Goal: Information Seeking & Learning: Check status

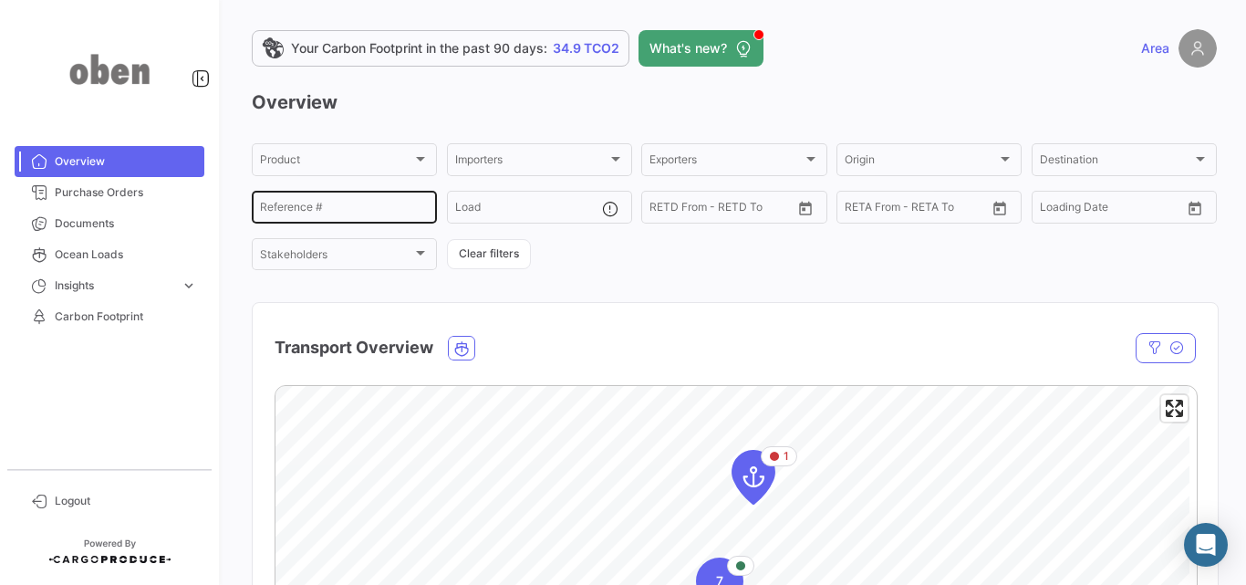
click at [367, 213] on input "Reference #" at bounding box center [344, 209] width 169 height 13
paste input "7011851"
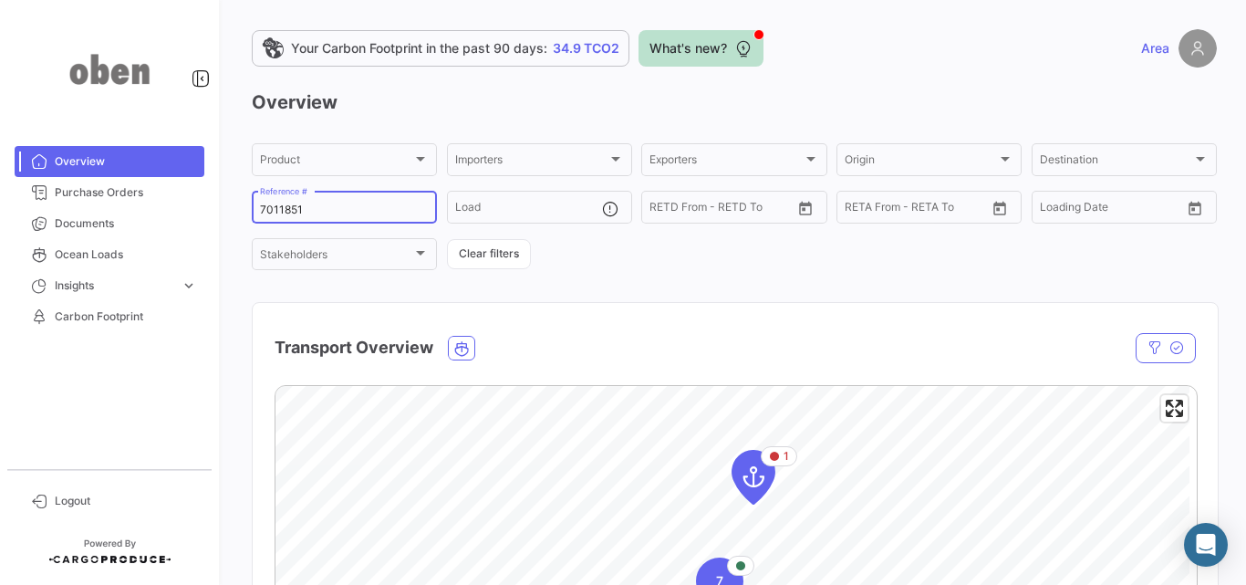
type input "7011851"
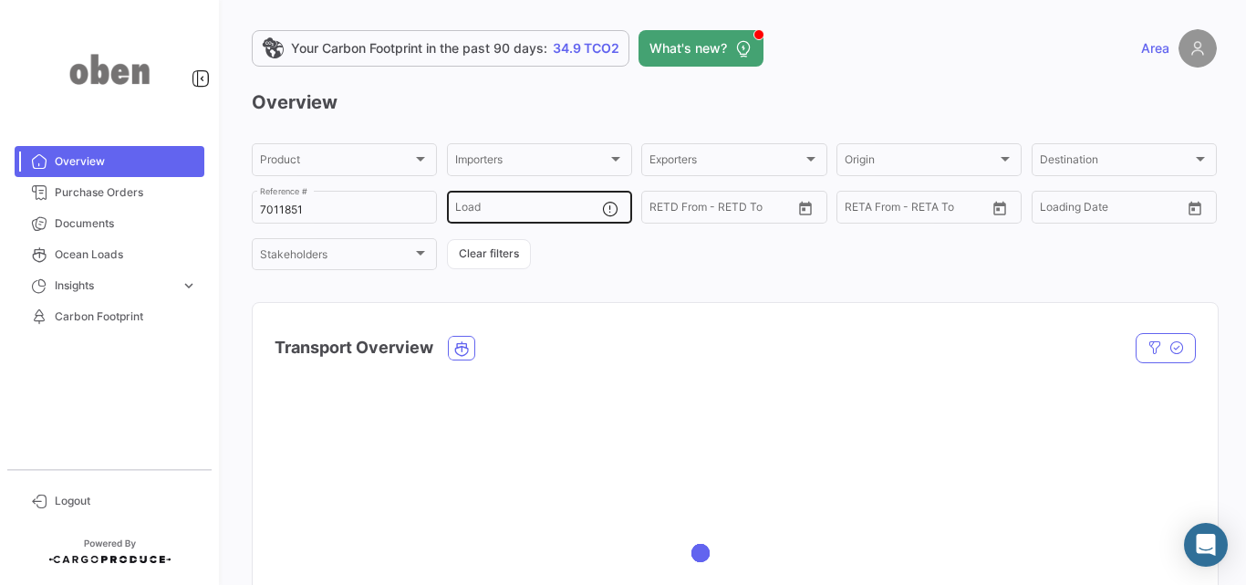
drag, startPoint x: 681, startPoint y: 47, endPoint x: 501, endPoint y: 202, distance: 237.4
click at [499, 195] on div "Your Carbon Footprint in the past 90 days: 34.9 TCO2 What's new? Area Overview …" at bounding box center [734, 292] width 1023 height 585
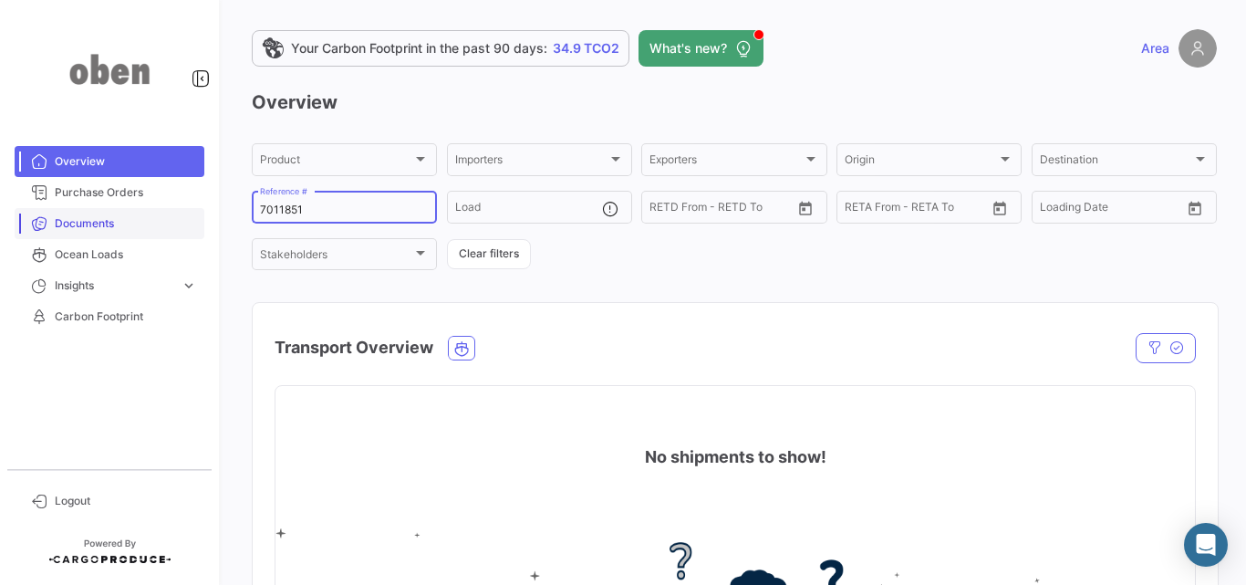
drag, startPoint x: 351, startPoint y: 206, endPoint x: 201, endPoint y: 207, distance: 150.5
click at [201, 207] on mat-sidenav-container "Overview Purchase Orders Documents Ocean Loads Insights expand_more Time to des…" at bounding box center [623, 292] width 1246 height 585
click at [168, 201] on link "Purchase Orders" at bounding box center [110, 192] width 190 height 31
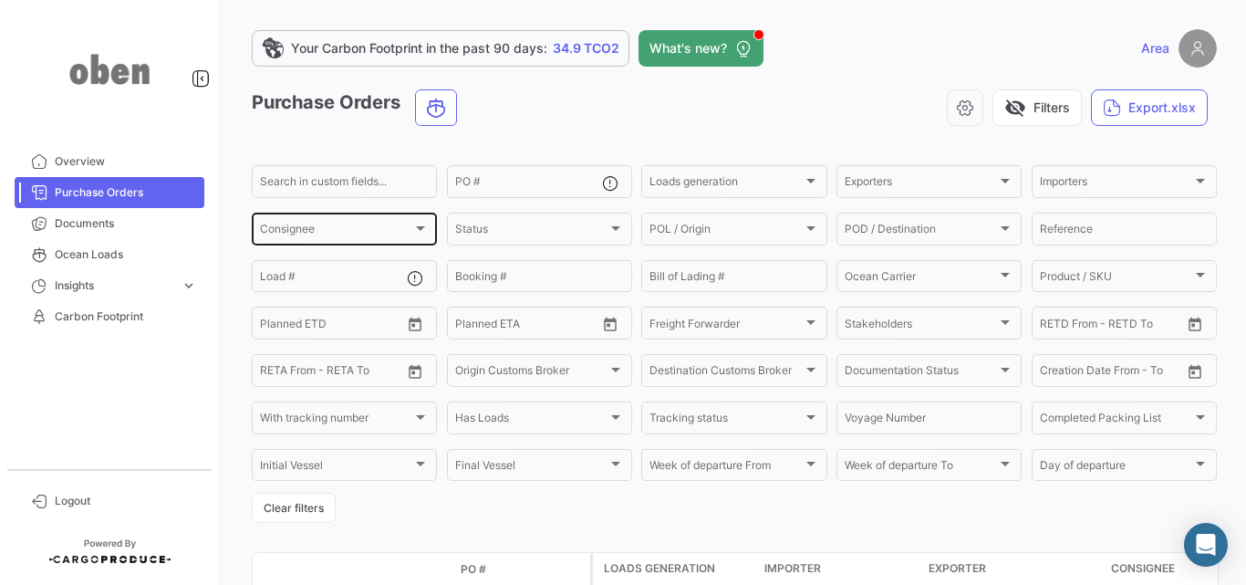
click at [360, 222] on div "Consignee Consignee" at bounding box center [344, 228] width 169 height 36
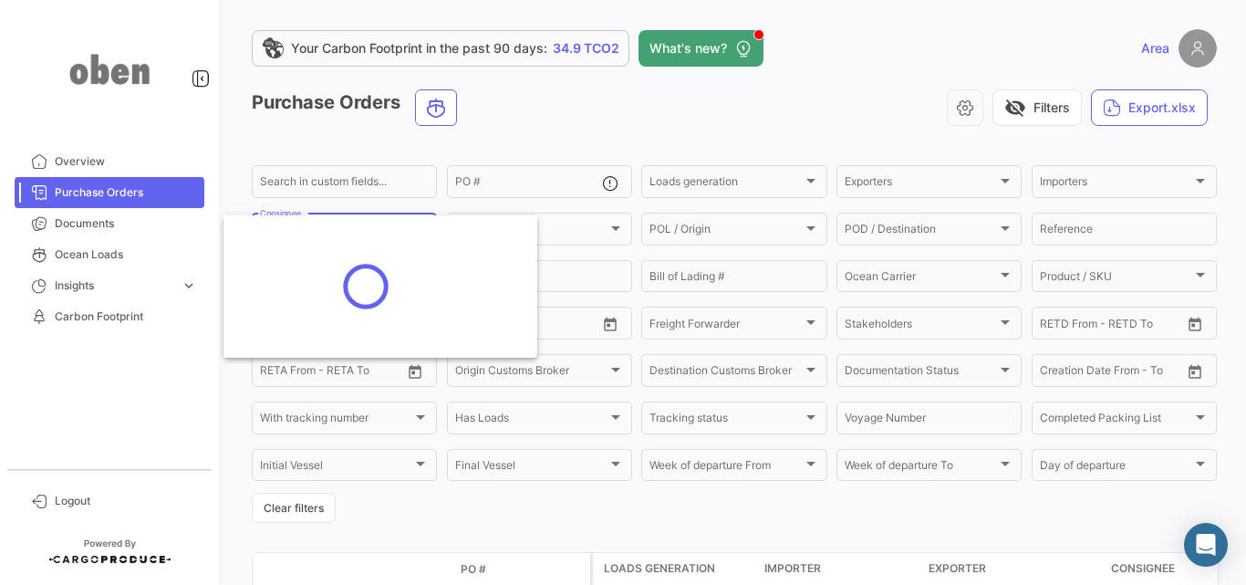
click at [429, 139] on div at bounding box center [623, 292] width 1246 height 585
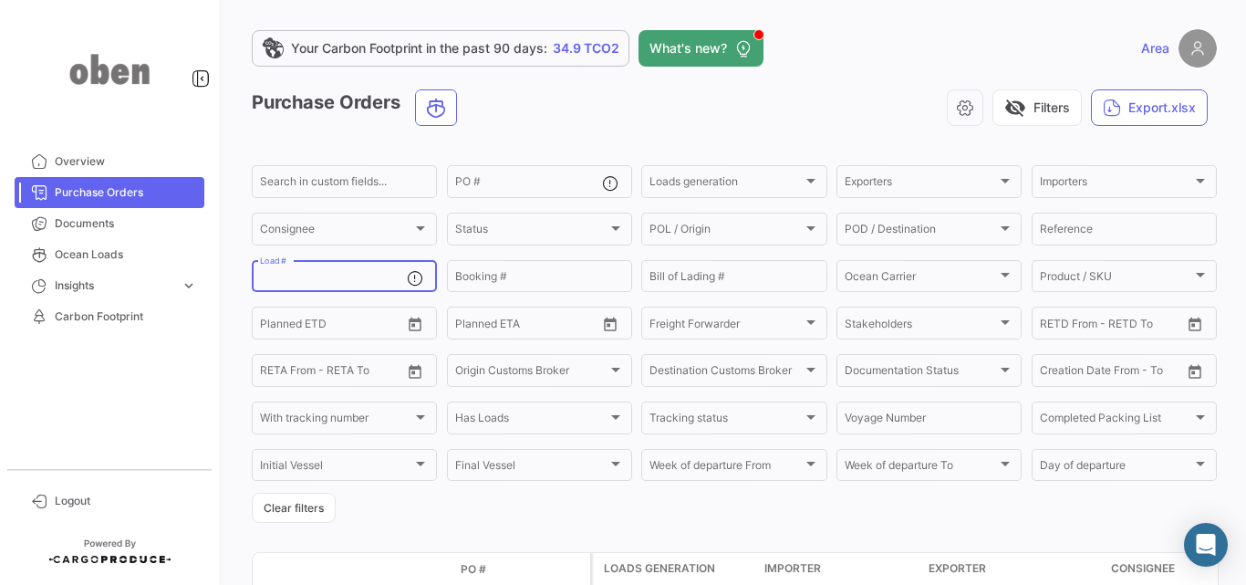
click at [322, 273] on input "Load #" at bounding box center [333, 279] width 147 height 13
paste input "7011851"
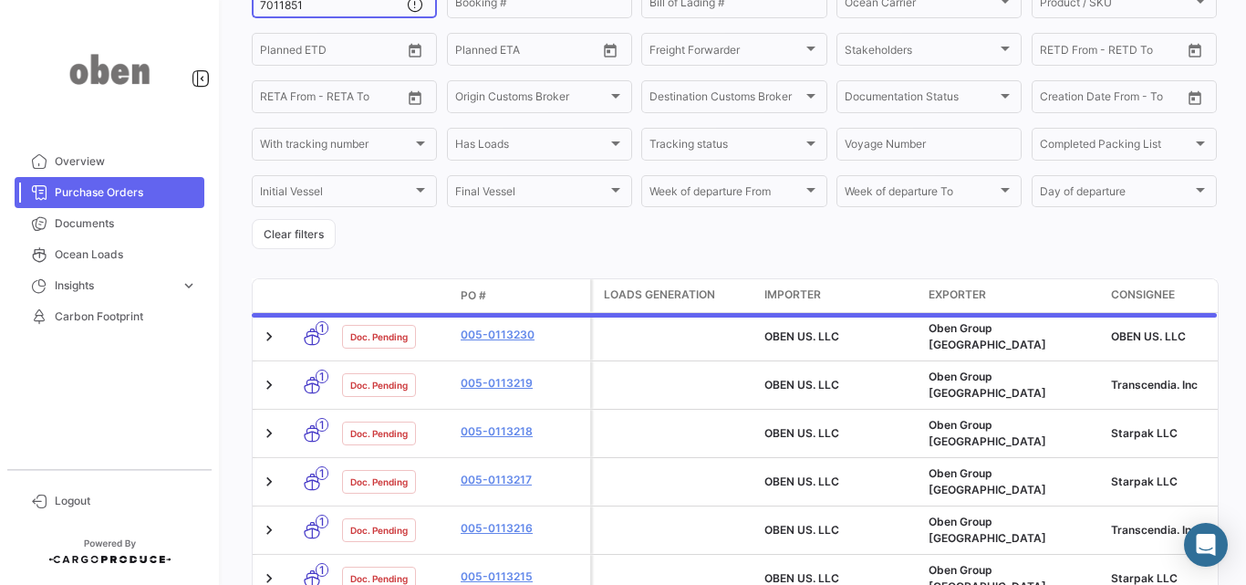
scroll to position [129, 0]
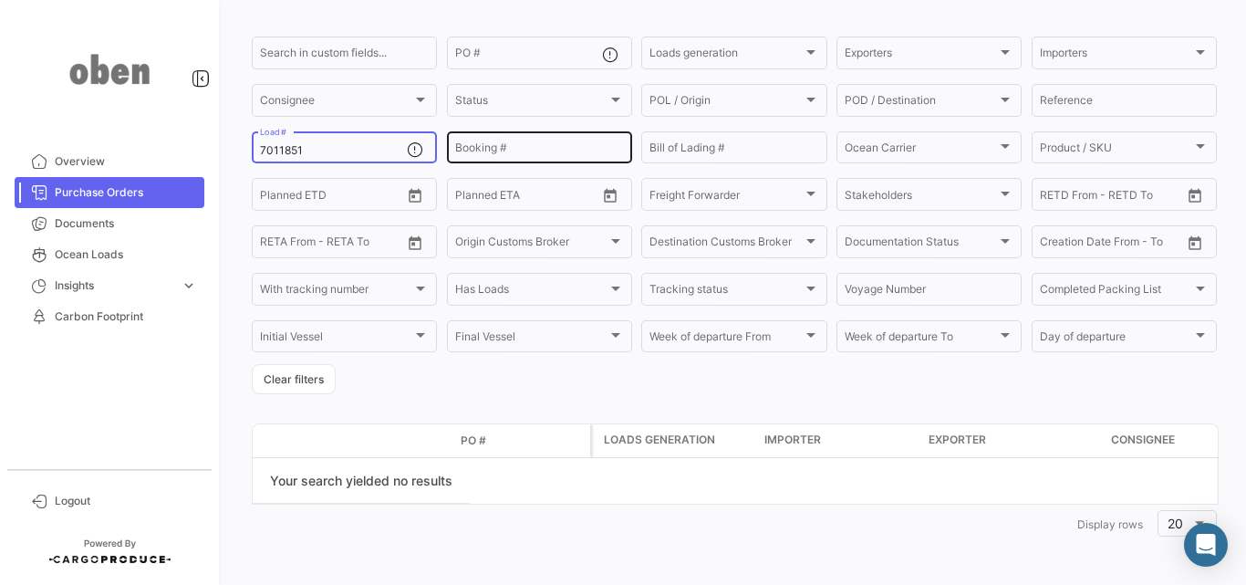
type input "7011851"
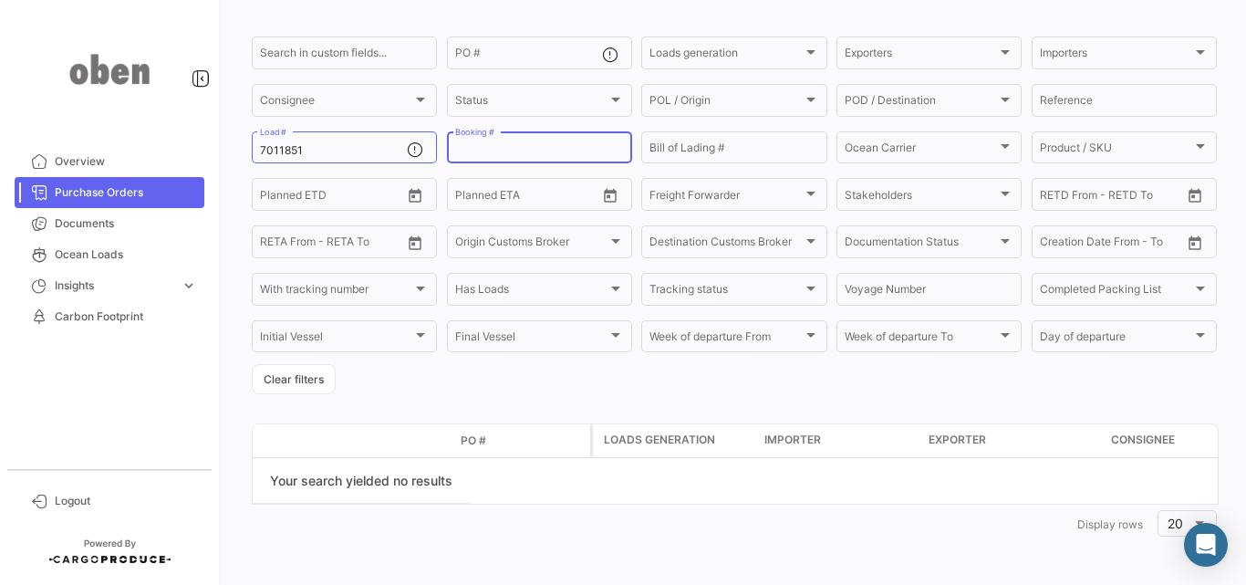
click at [493, 144] on input "Booking #" at bounding box center [539, 150] width 169 height 13
paste input "7011851"
type input "7011851"
drag, startPoint x: 371, startPoint y: 150, endPoint x: 146, endPoint y: 150, distance: 225.3
click at [146, 150] on mat-sidenav-container "Overview Purchase Orders Documents Ocean Loads Insights expand_more Time to des…" at bounding box center [623, 292] width 1246 height 585
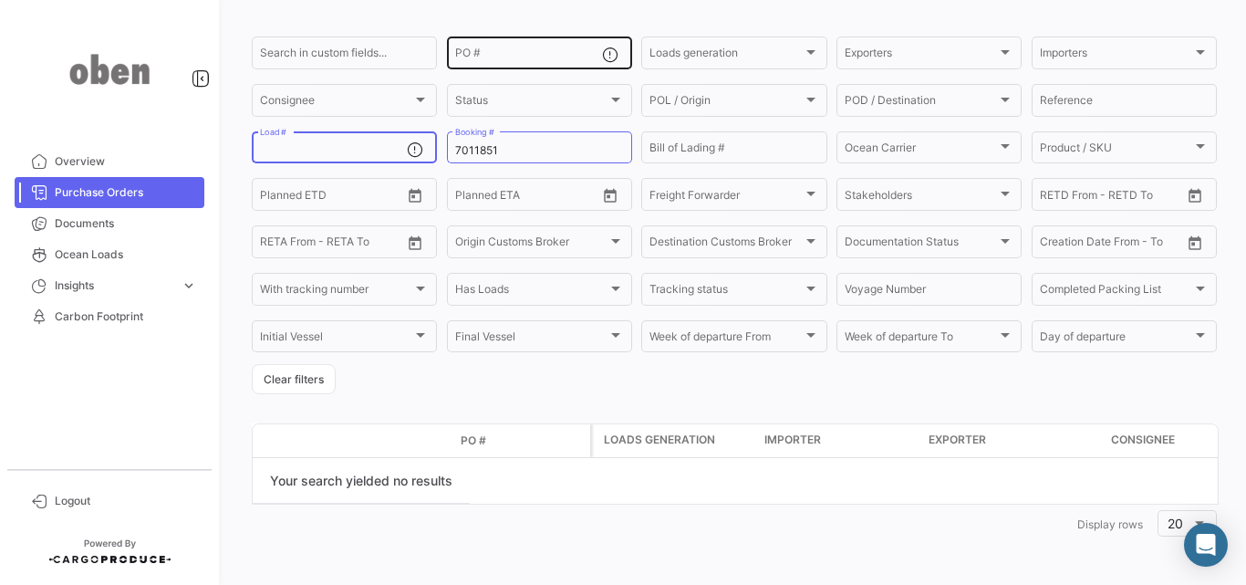
click at [503, 64] on div "PO #" at bounding box center [528, 52] width 147 height 36
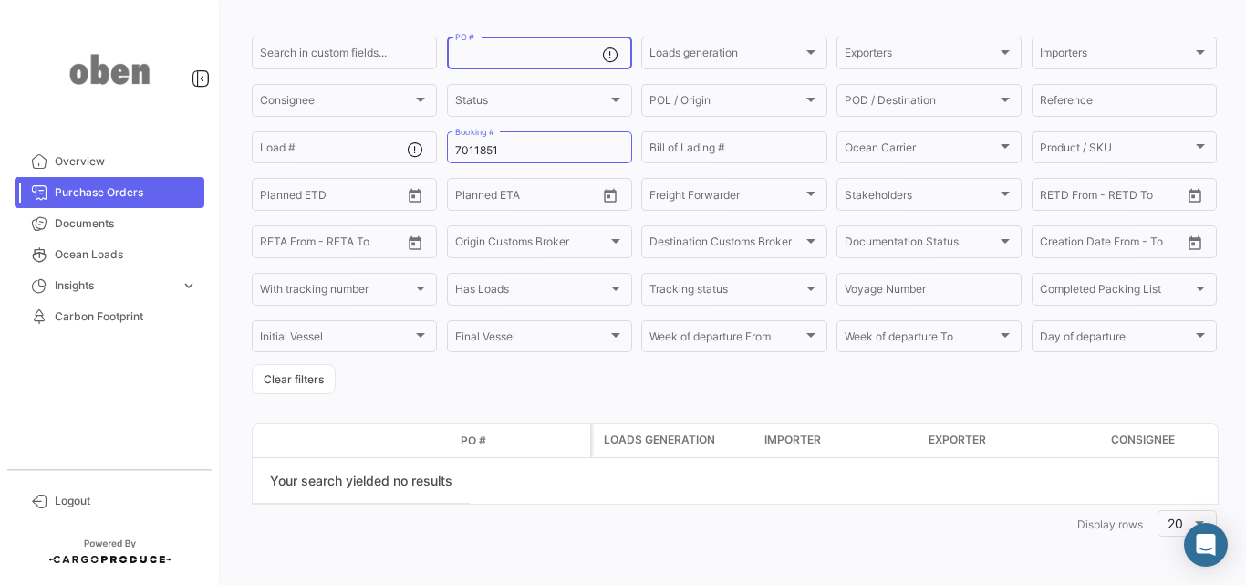
paste input "7011851"
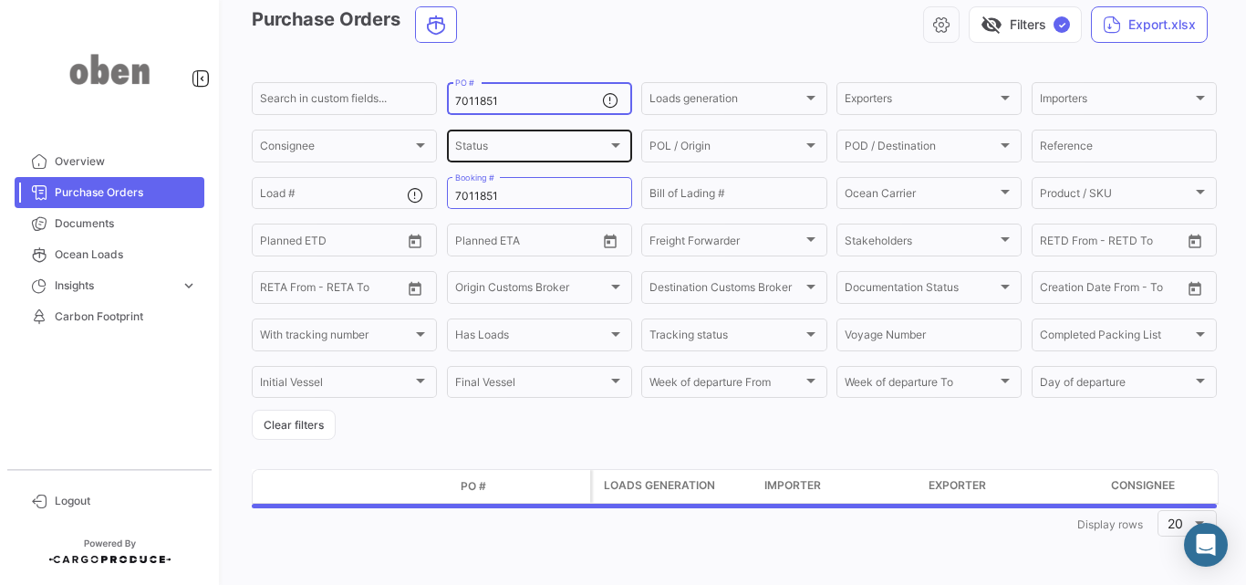
scroll to position [83, 0]
type input "7011851"
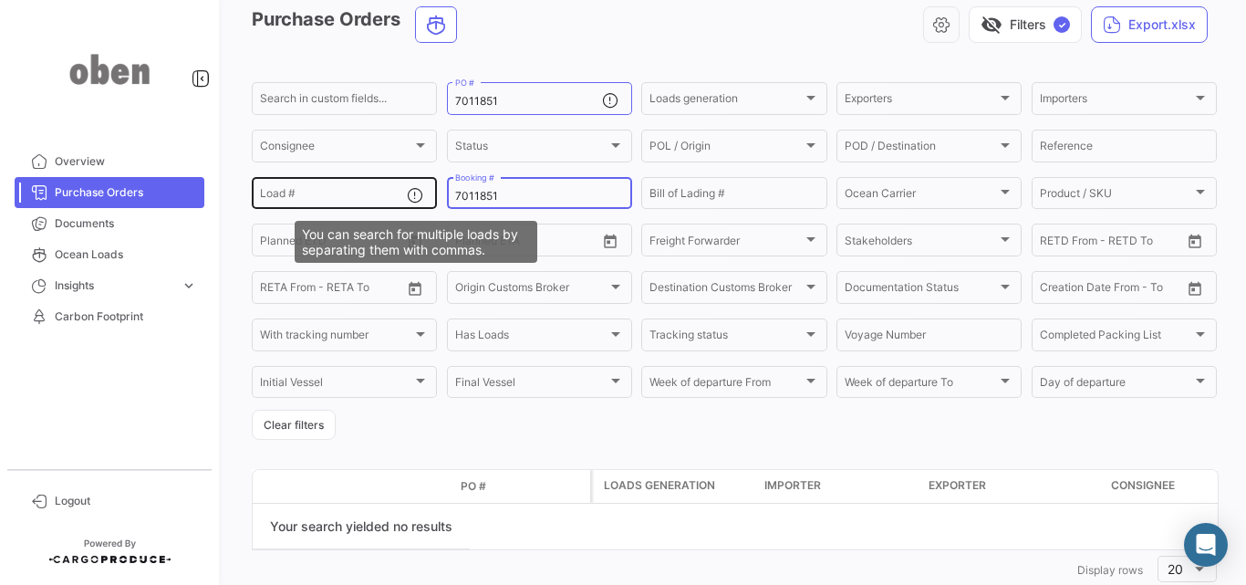
drag, startPoint x: 463, startPoint y: 196, endPoint x: 412, endPoint y: 199, distance: 51.2
click at [0, 0] on div "Search in custom fields... 7011851 PO # Loads generation Loads generation Expor…" at bounding box center [0, 0] width 0 height 0
type input "/"
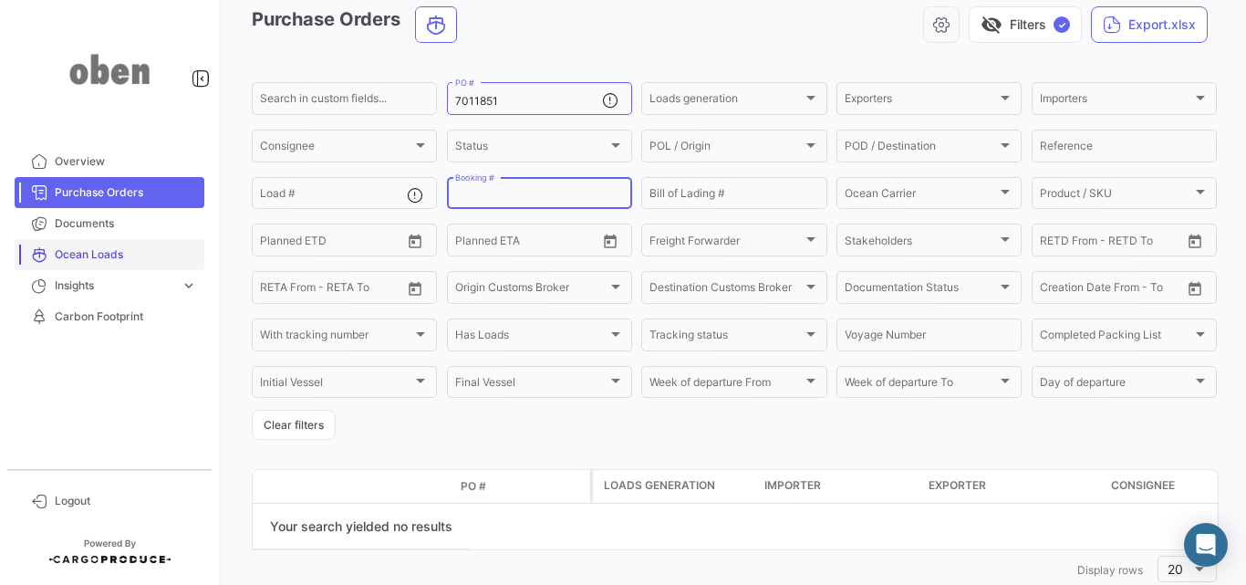
click at [172, 250] on span "Ocean Loads" at bounding box center [126, 254] width 142 height 16
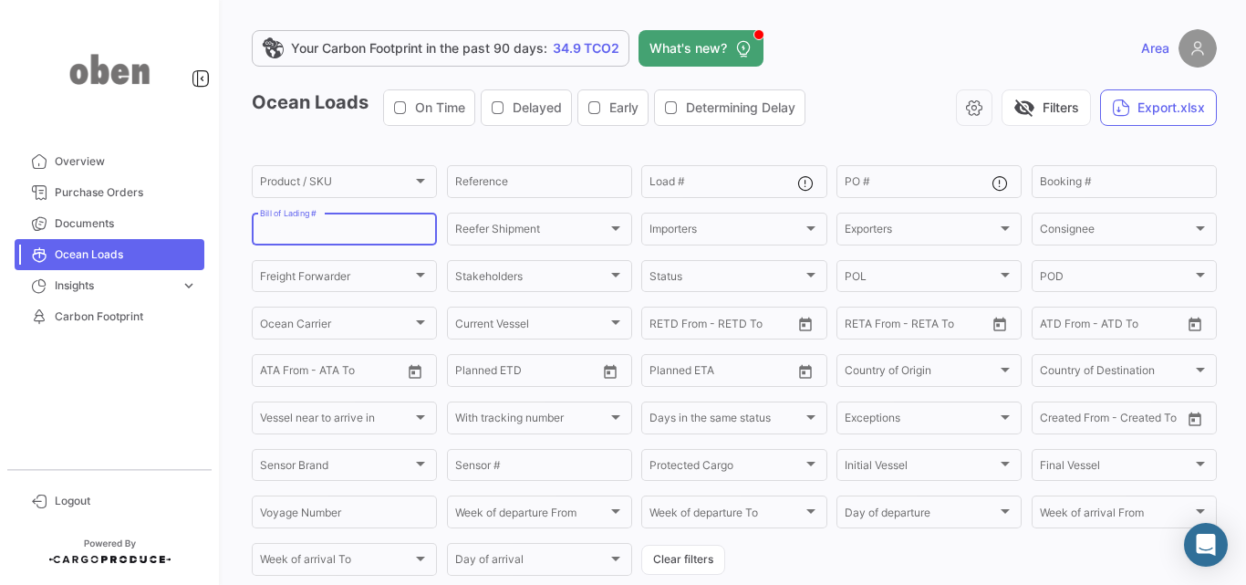
click at [349, 235] on input "Bill of Lading #" at bounding box center [344, 231] width 169 height 13
paste input "7011851"
type input "7011851"
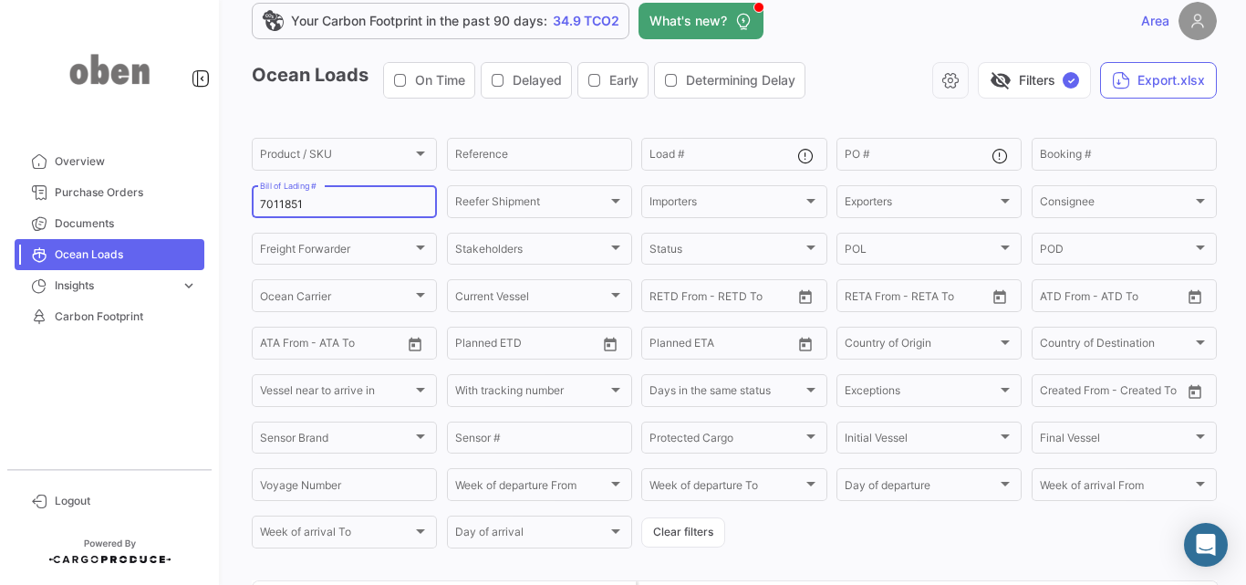
scroll to position [2, 0]
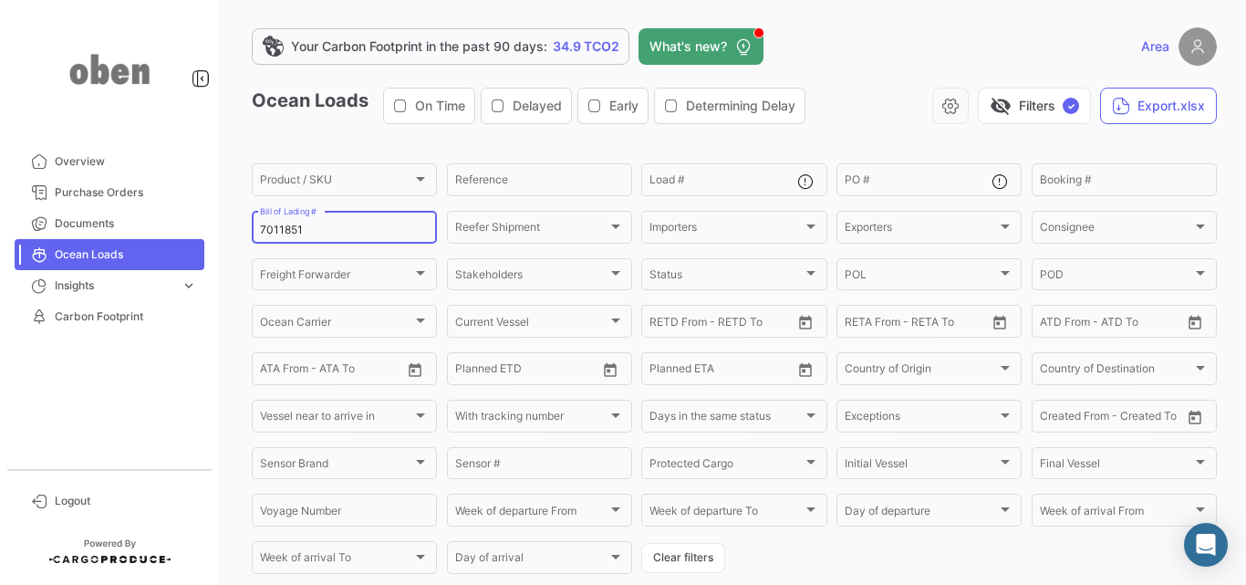
drag, startPoint x: 316, startPoint y: 230, endPoint x: 208, endPoint y: 231, distance: 107.6
click at [208, 231] on mat-sidenav-container "Overview Purchase Orders Documents Ocean Loads Insights expand_more Time to des…" at bounding box center [623, 292] width 1246 height 585
paste input "25066"
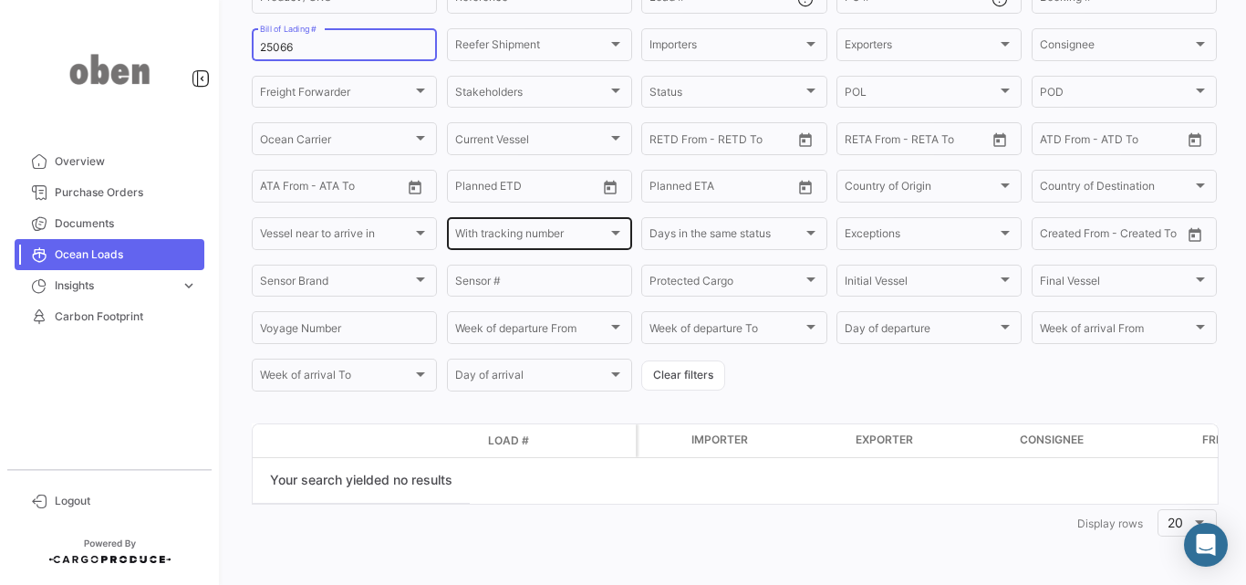
scroll to position [184, 0]
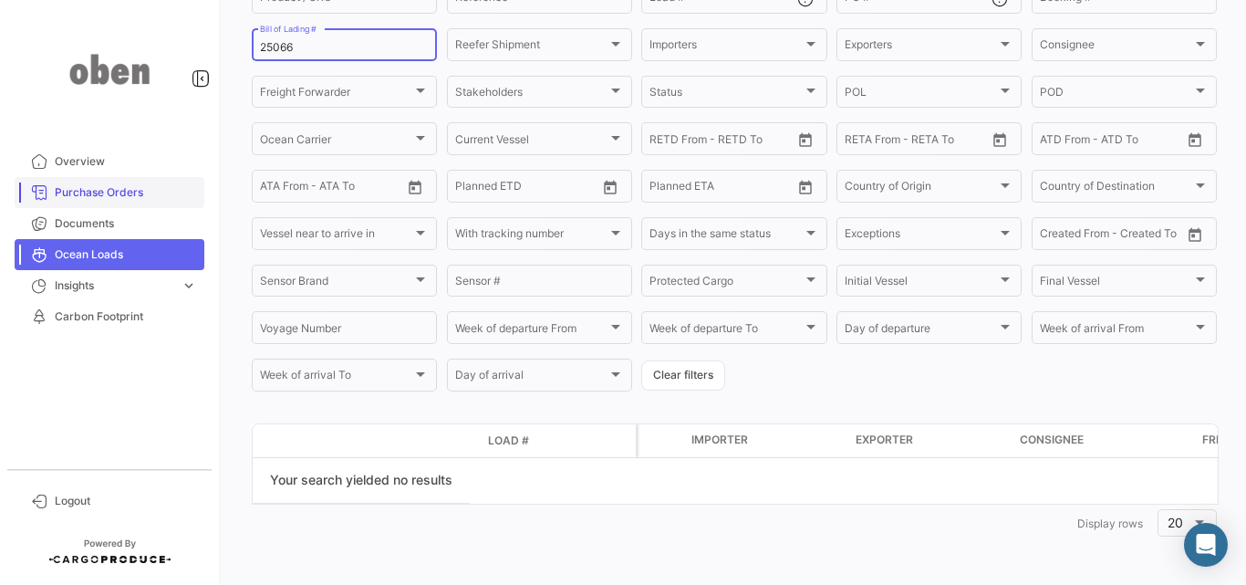
type input "25066"
click at [159, 191] on span "Purchase Orders" at bounding box center [126, 192] width 142 height 16
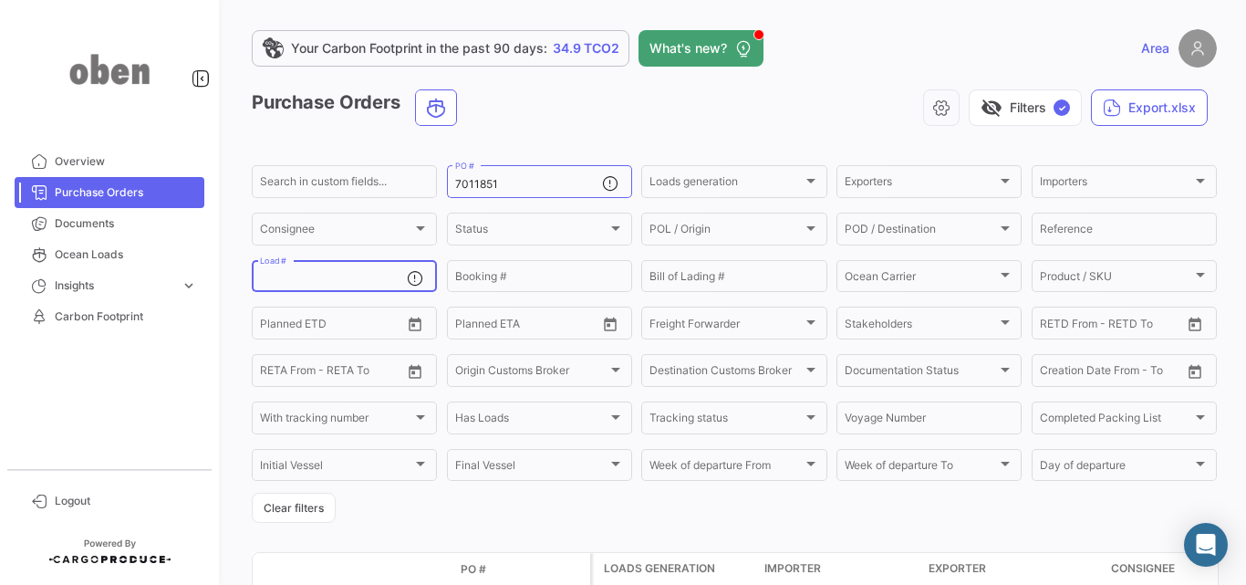
click at [356, 275] on input "Load #" at bounding box center [333, 279] width 147 height 13
paste input "25066"
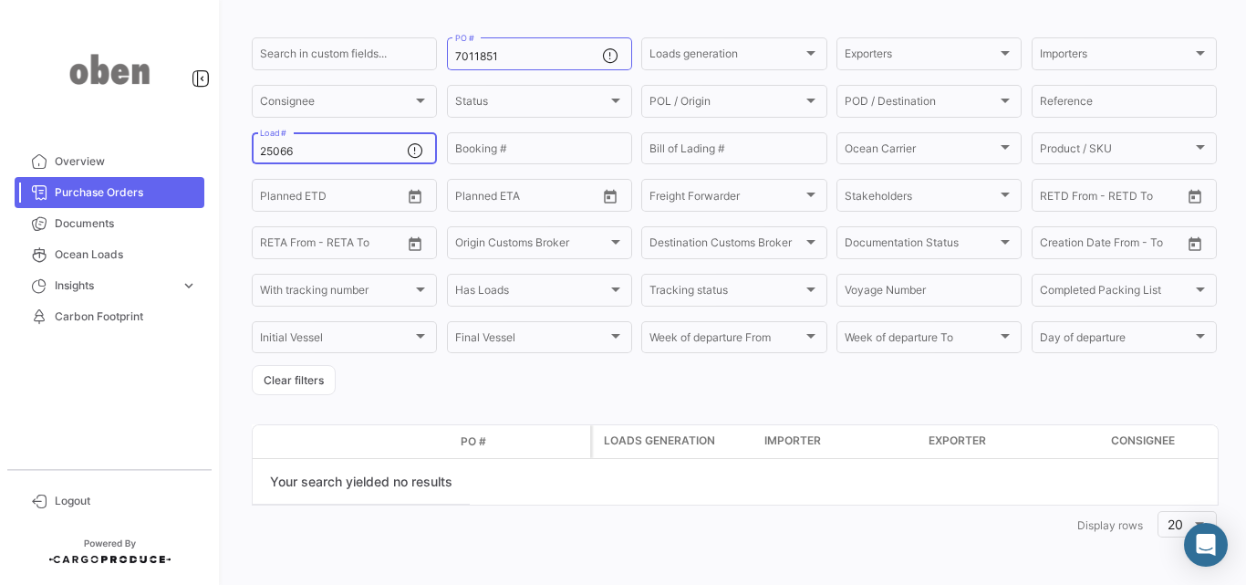
scroll to position [129, 0]
type input "25066"
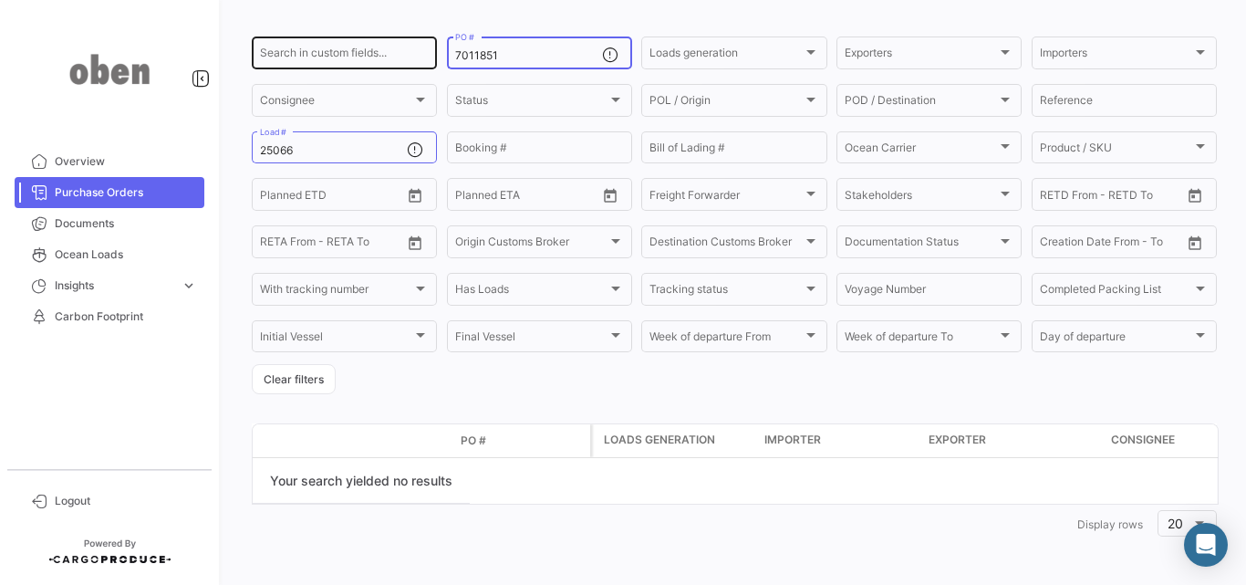
drag, startPoint x: 515, startPoint y: 52, endPoint x: 433, endPoint y: 51, distance: 82.1
click at [0, 0] on div "Search in custom fields... 7011851 PO # Loads generation Loads generation Expor…" at bounding box center [0, 0] width 0 height 0
paste input "25066"
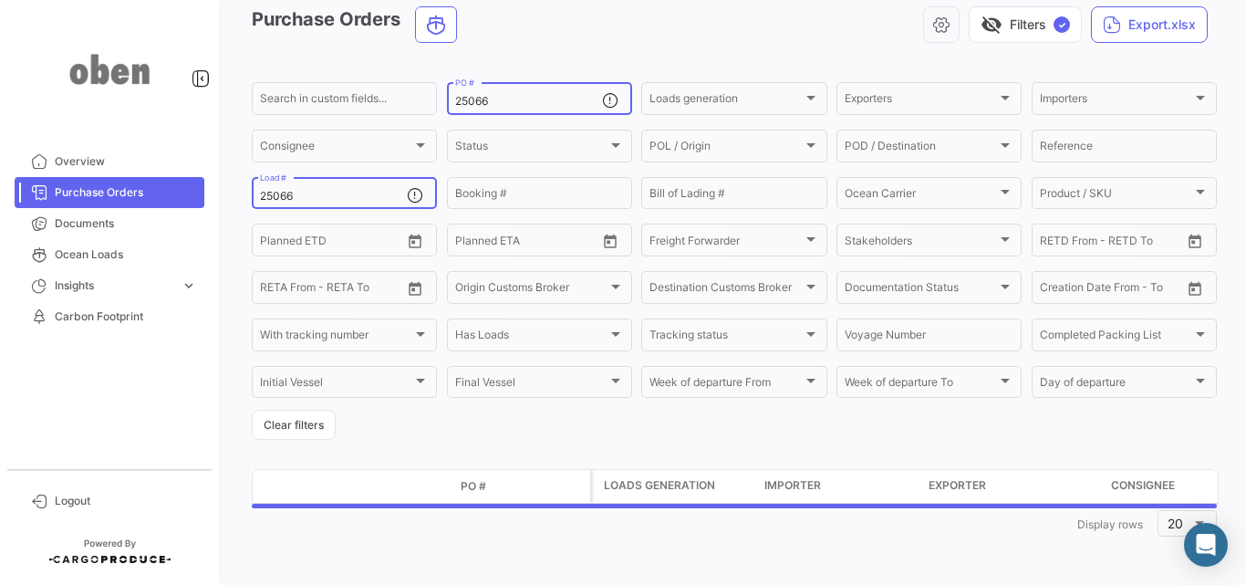
type input "25066"
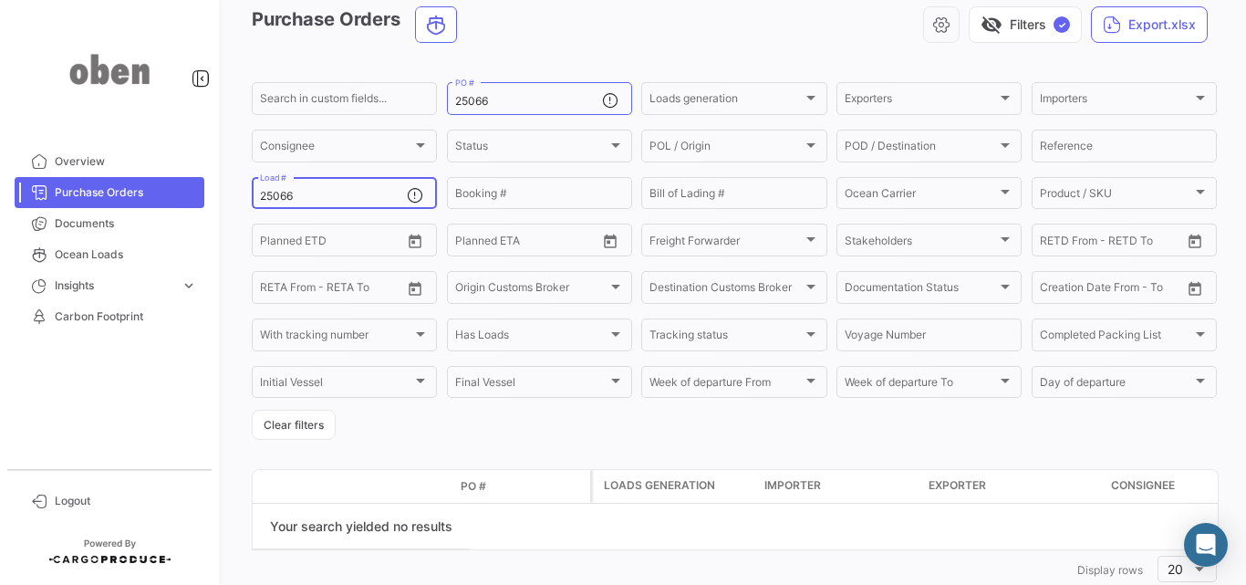
drag, startPoint x: 325, startPoint y: 191, endPoint x: 220, endPoint y: 198, distance: 105.1
click at [224, 198] on div "Your Carbon Footprint in the past 90 days: 34.9 TCO2 What's new? Area Purchase …" at bounding box center [734, 292] width 1023 height 585
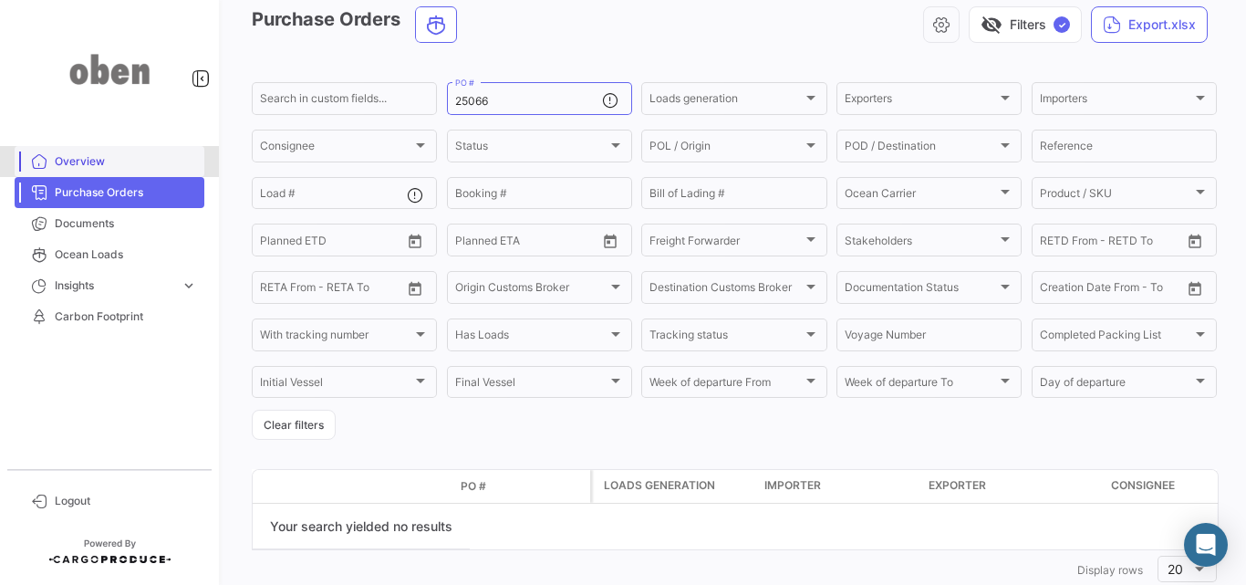
click at [135, 168] on span "Overview" at bounding box center [126, 161] width 142 height 16
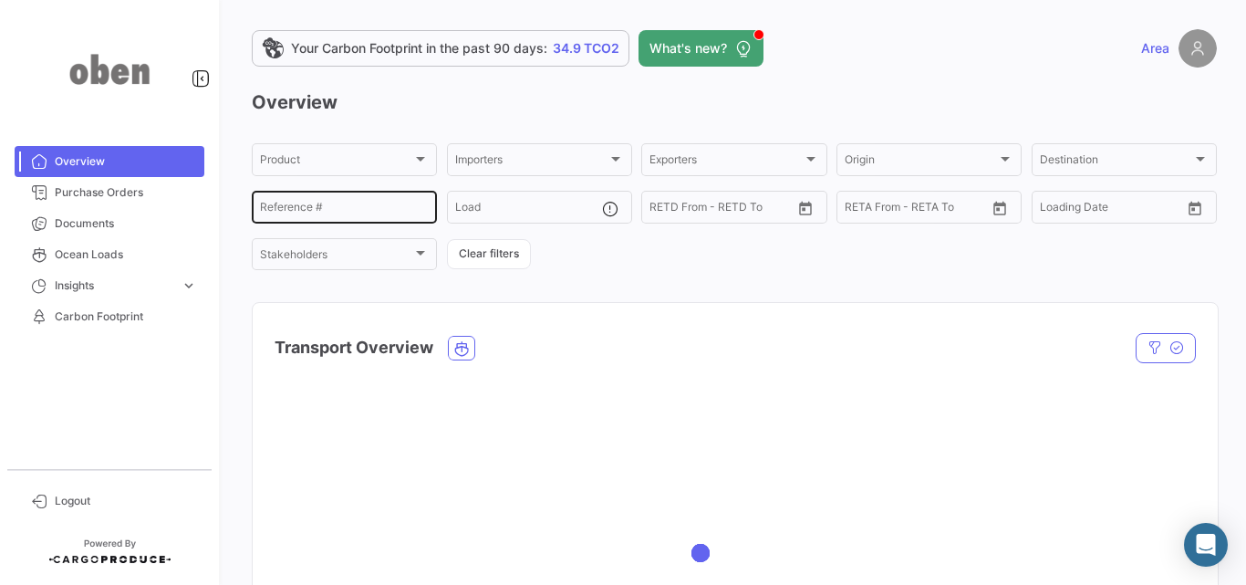
click at [346, 201] on div "Reference #" at bounding box center [344, 206] width 169 height 36
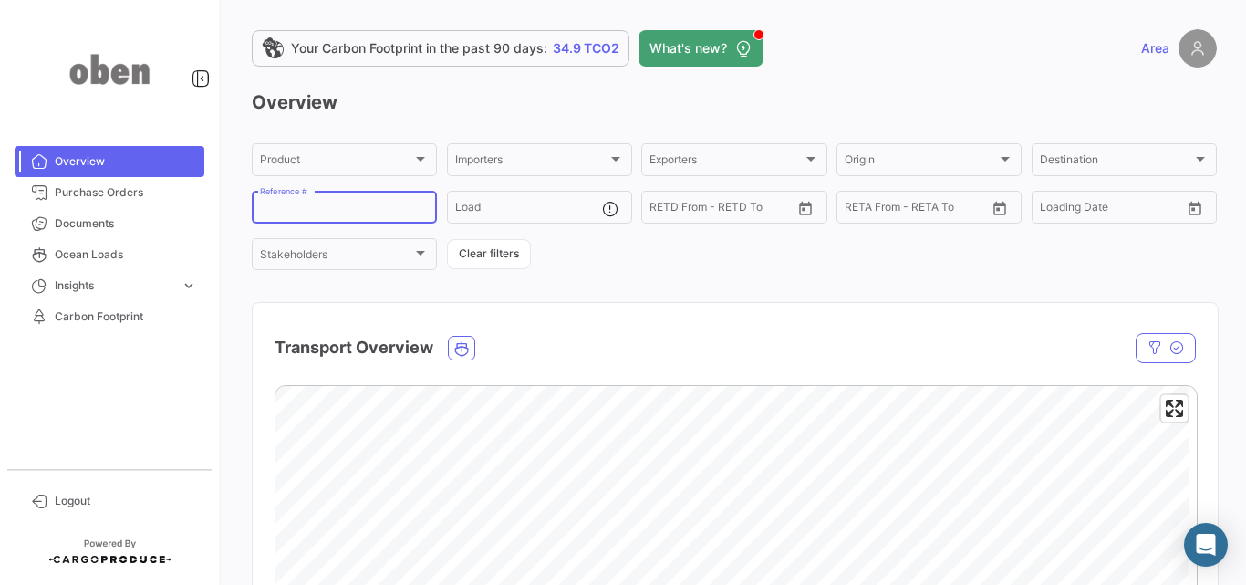
paste input "25066"
type input "25066"
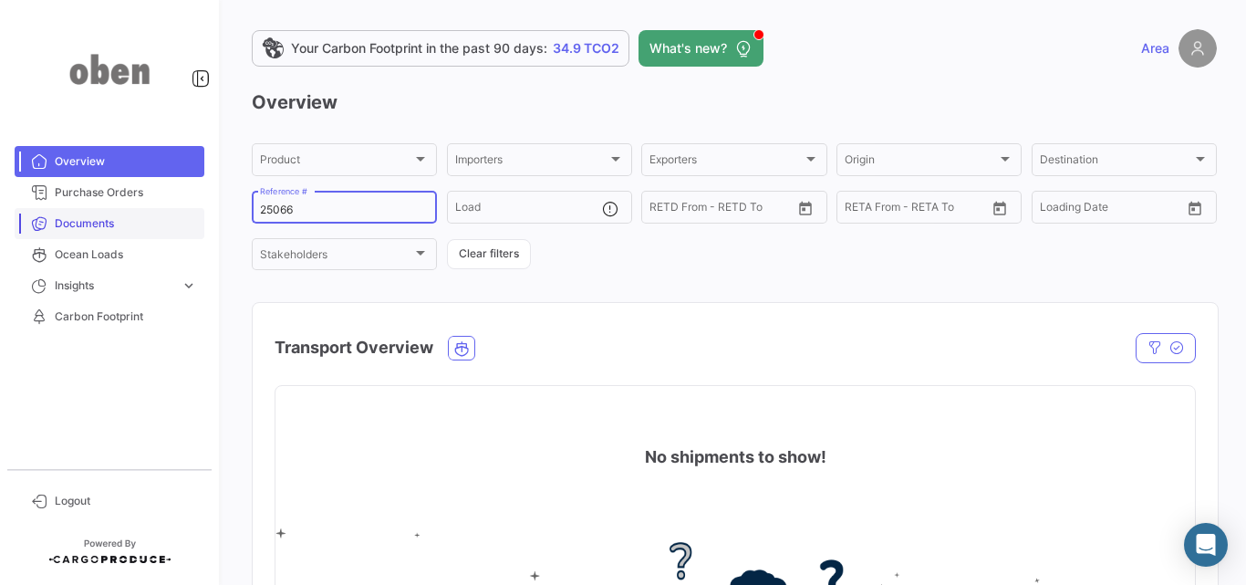
drag, startPoint x: 348, startPoint y: 213, endPoint x: 174, endPoint y: 209, distance: 173.4
click at [174, 209] on mat-sidenav-container "Overview Purchase Orders Documents Ocean Loads Insights expand_more Time to des…" at bounding box center [623, 292] width 1246 height 585
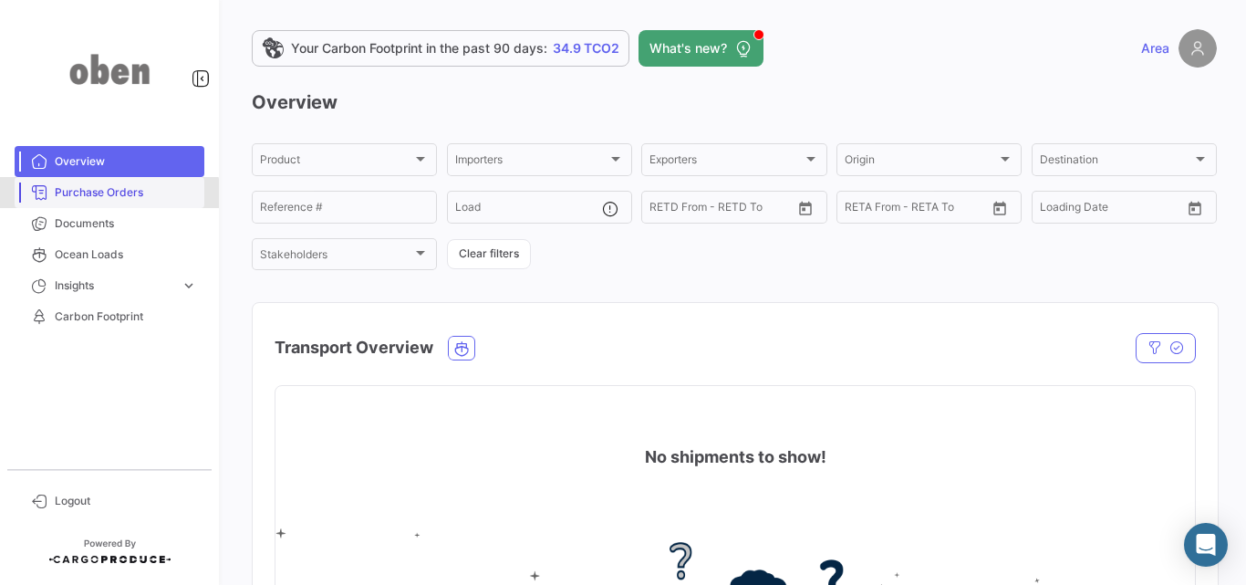
click at [108, 199] on span "Purchase Orders" at bounding box center [126, 192] width 142 height 16
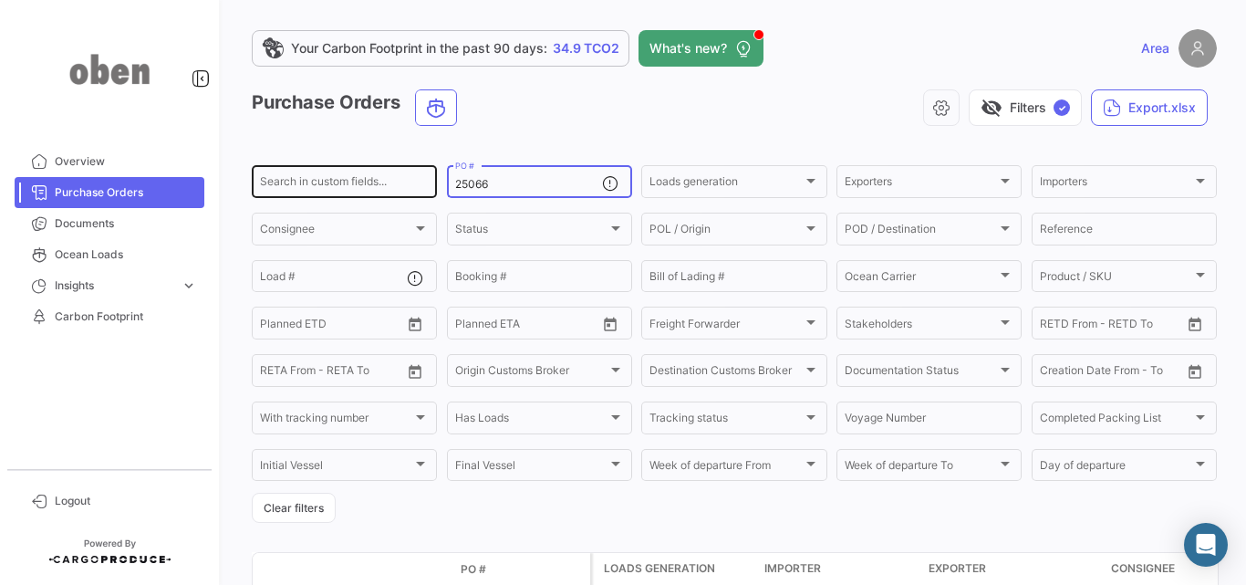
drag, startPoint x: 491, startPoint y: 181, endPoint x: 328, endPoint y: 183, distance: 162.4
click at [0, 0] on div "Search in custom fields... 25066 PO # Loads generation Loads generation Exporte…" at bounding box center [0, 0] width 0 height 0
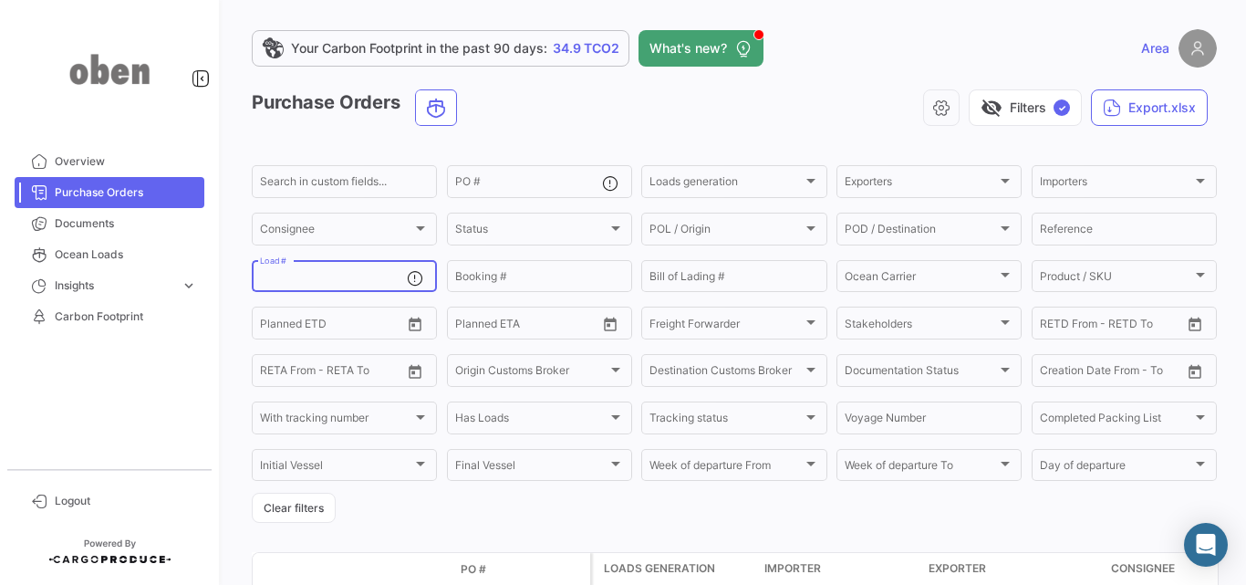
click at [364, 283] on input "Load #" at bounding box center [333, 279] width 147 height 13
click at [490, 275] on input "Booking #" at bounding box center [539, 279] width 169 height 13
paste input "25066"
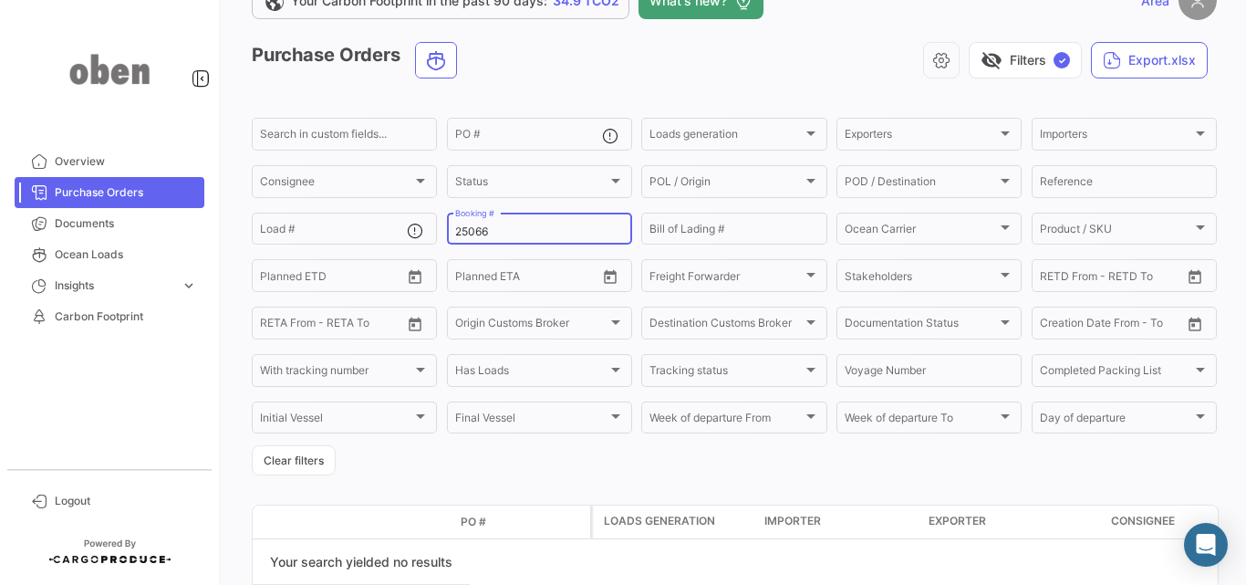
scroll to position [129, 0]
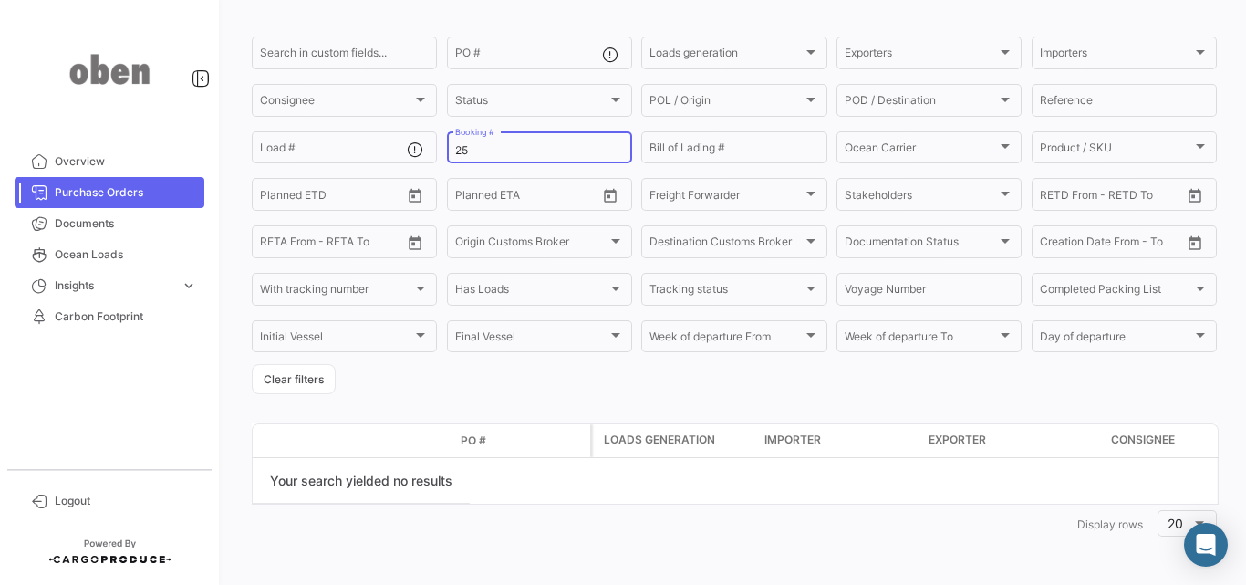
type input "2"
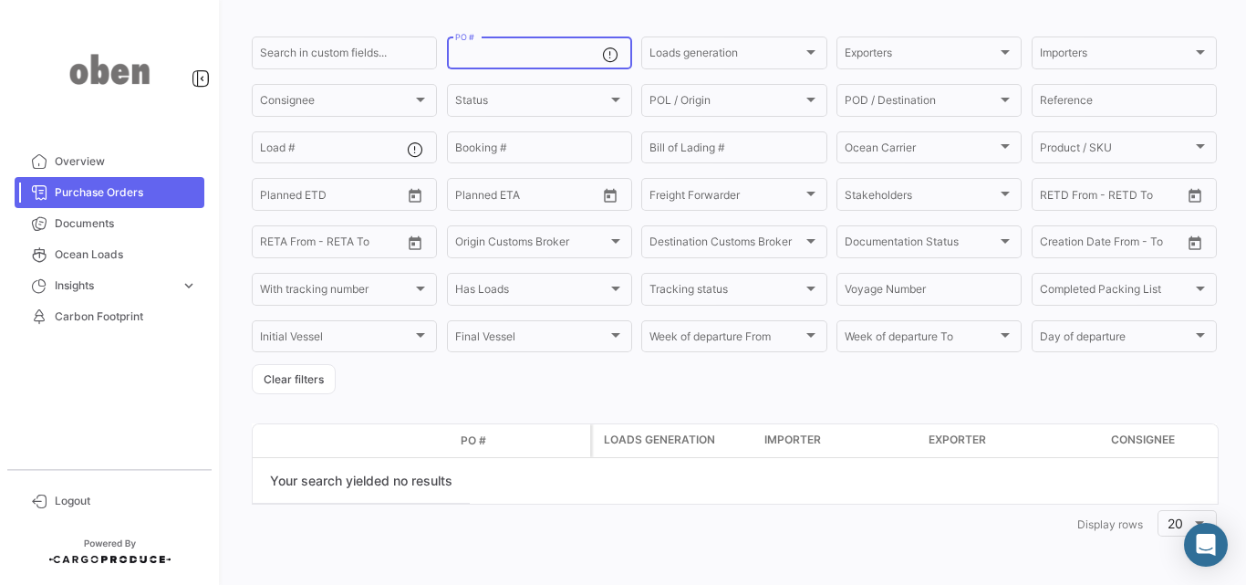
click at [532, 58] on input "PO #" at bounding box center [528, 55] width 147 height 13
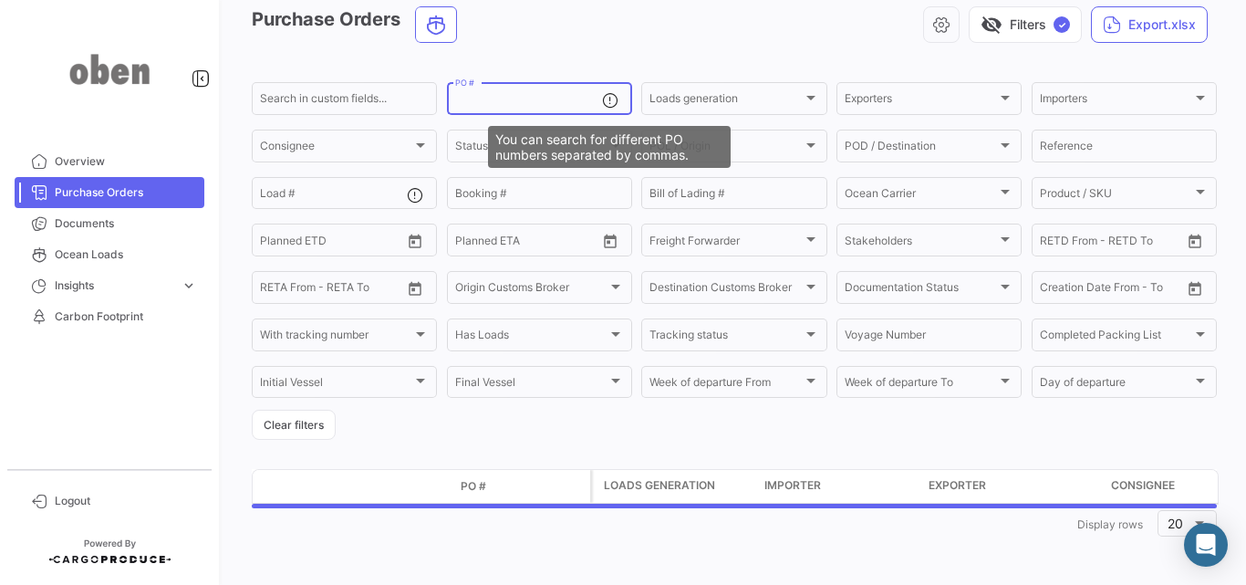
paste input "25066"
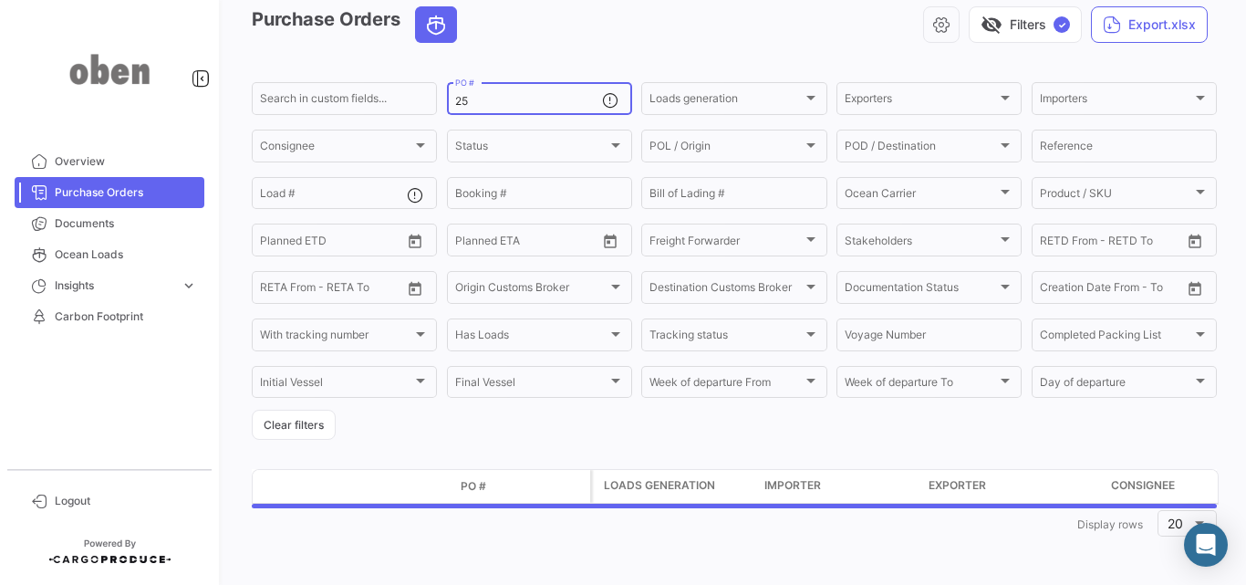
type input "2"
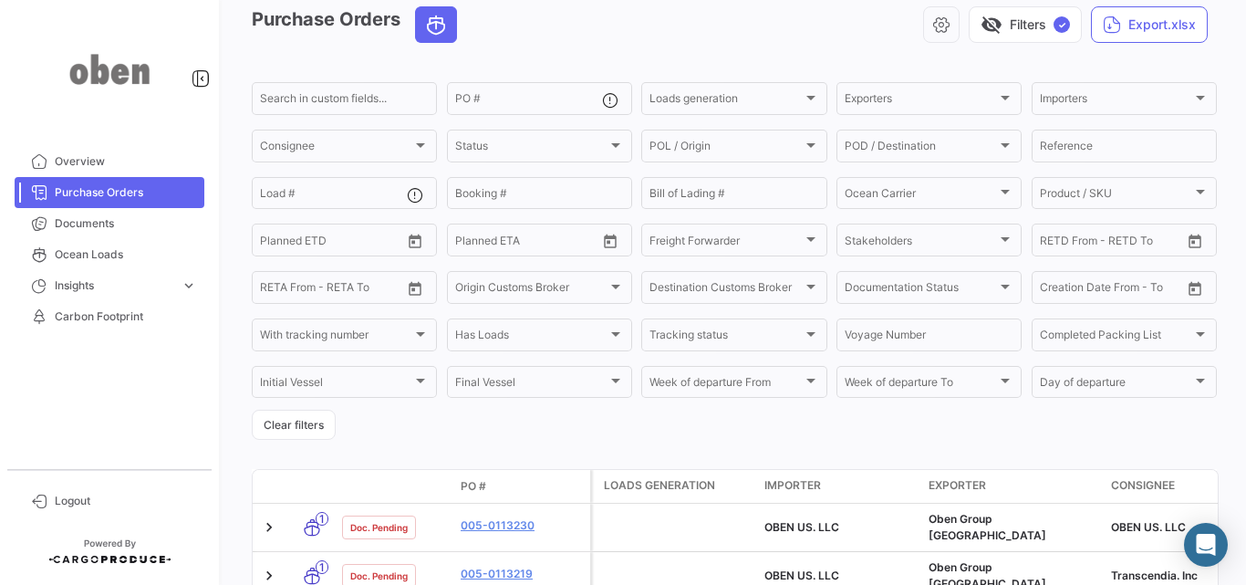
scroll to position [129, 0]
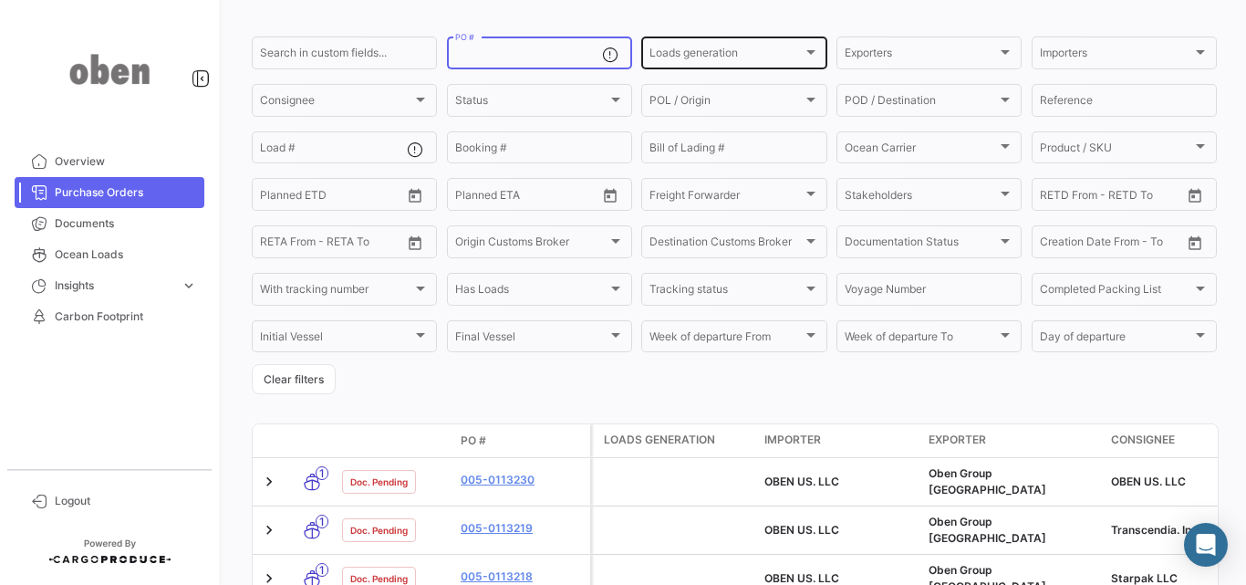
click at [674, 67] on div "Loads generation Loads generation" at bounding box center [733, 52] width 169 height 36
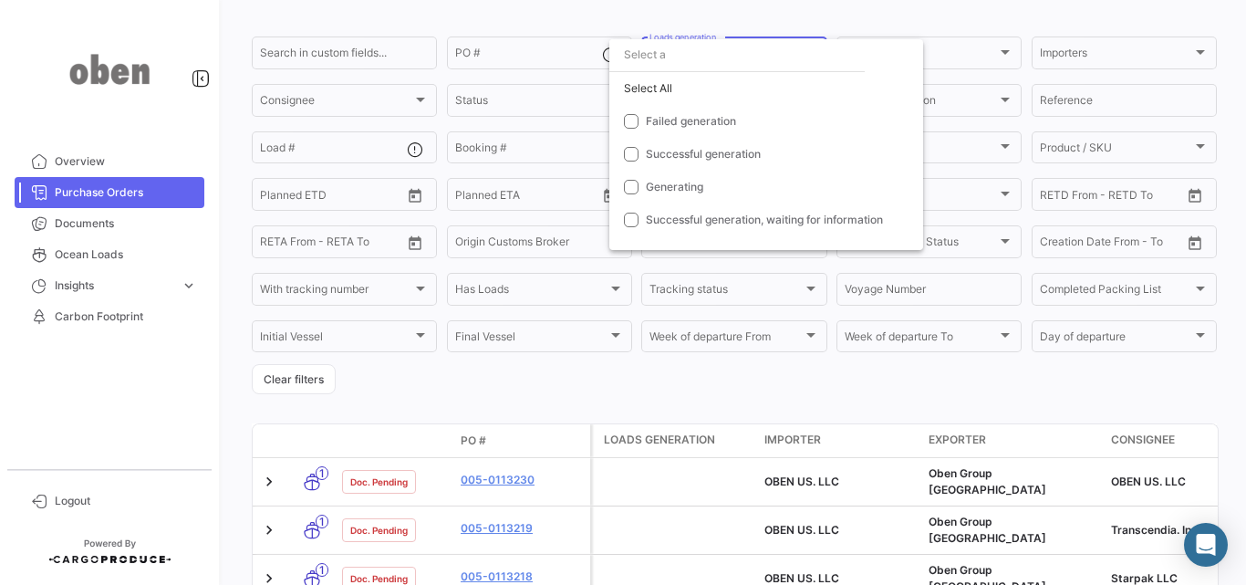
click at [551, 26] on div at bounding box center [623, 292] width 1246 height 585
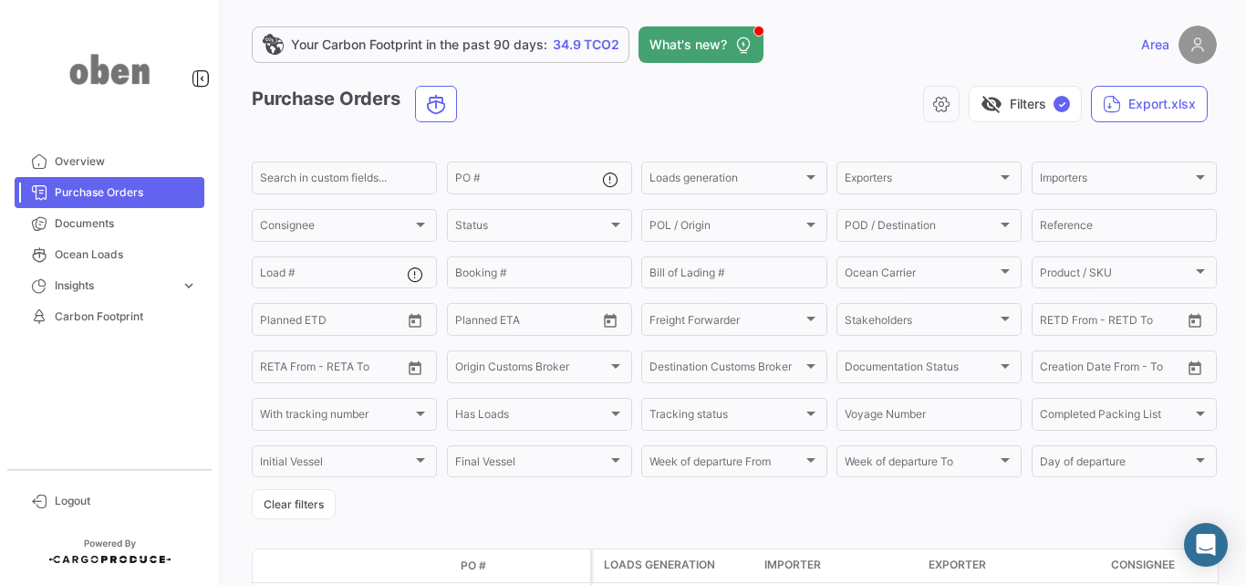
scroll to position [0, 0]
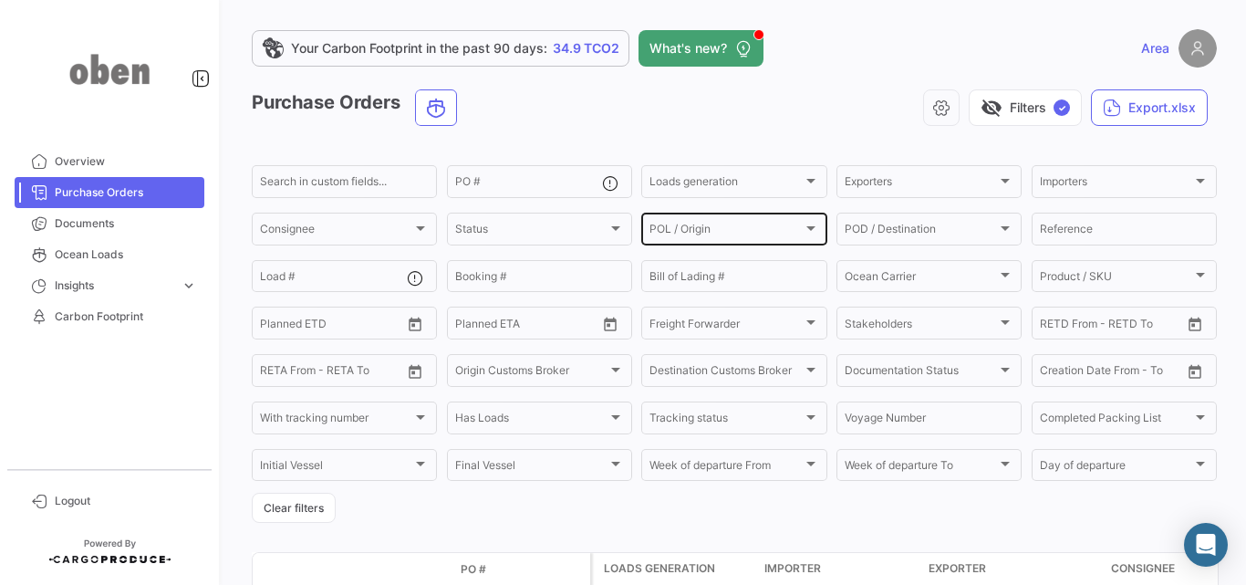
click at [747, 229] on div "POL / Origin" at bounding box center [725, 231] width 152 height 13
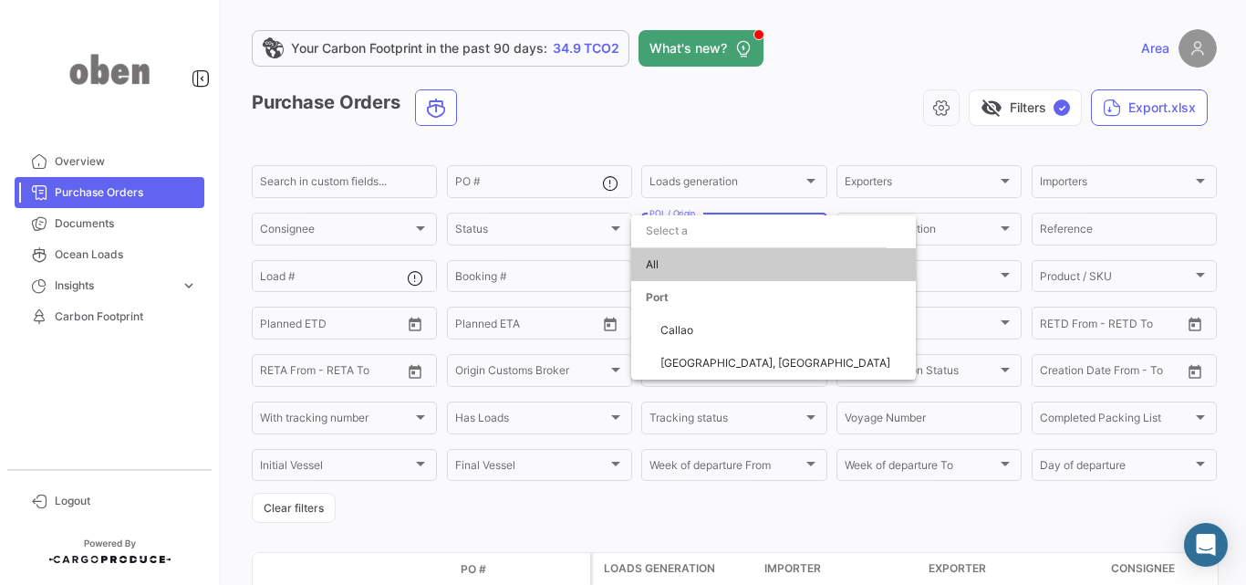
click at [483, 183] on div at bounding box center [623, 292] width 1246 height 585
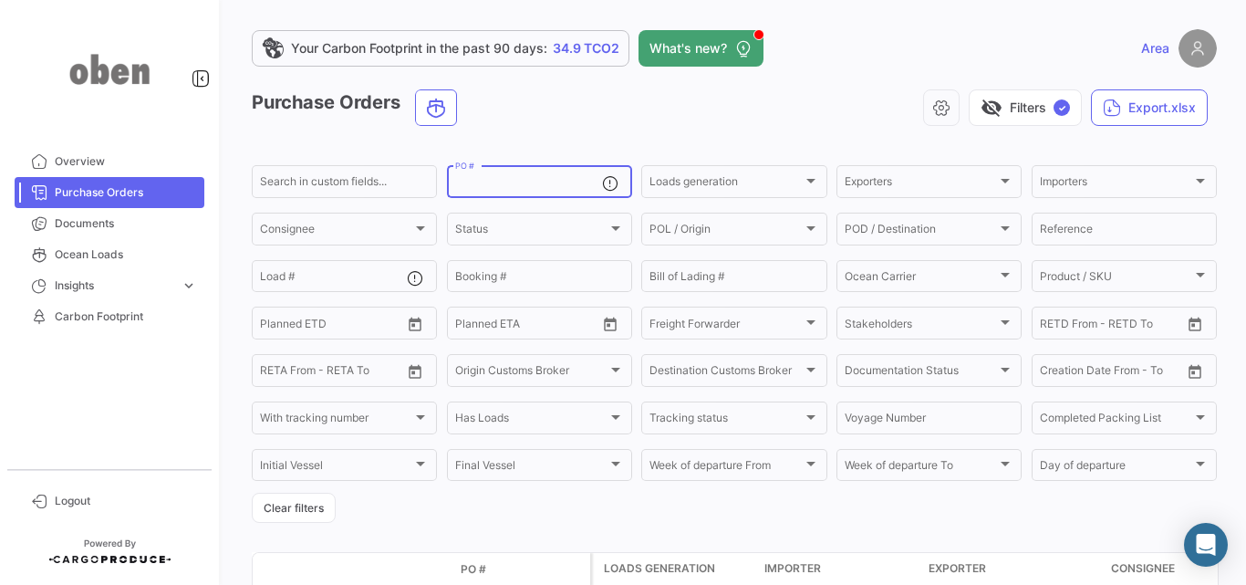
click at [483, 182] on input "PO #" at bounding box center [528, 184] width 147 height 13
paste input "112684"
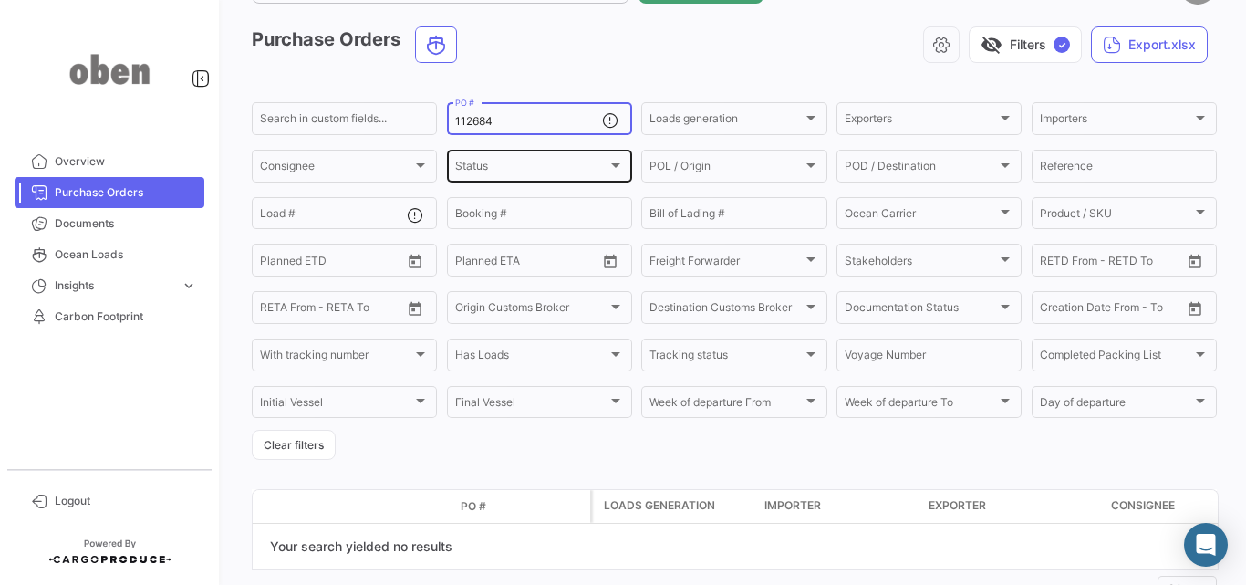
scroll to position [129, 0]
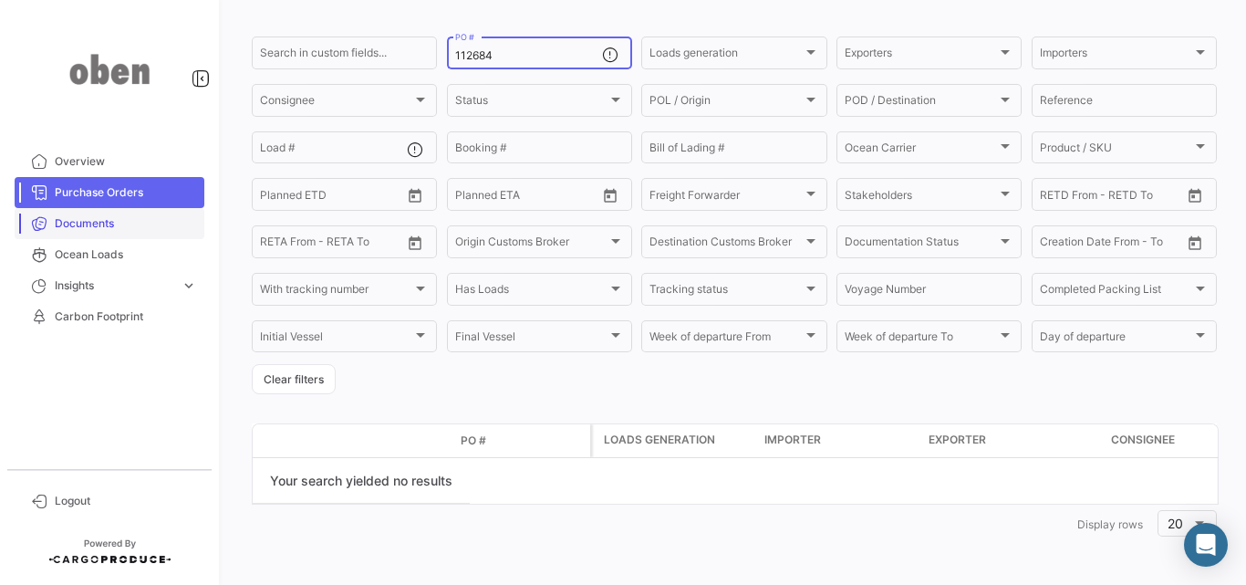
type input "112684"
click at [149, 215] on span "Documents" at bounding box center [126, 223] width 142 height 16
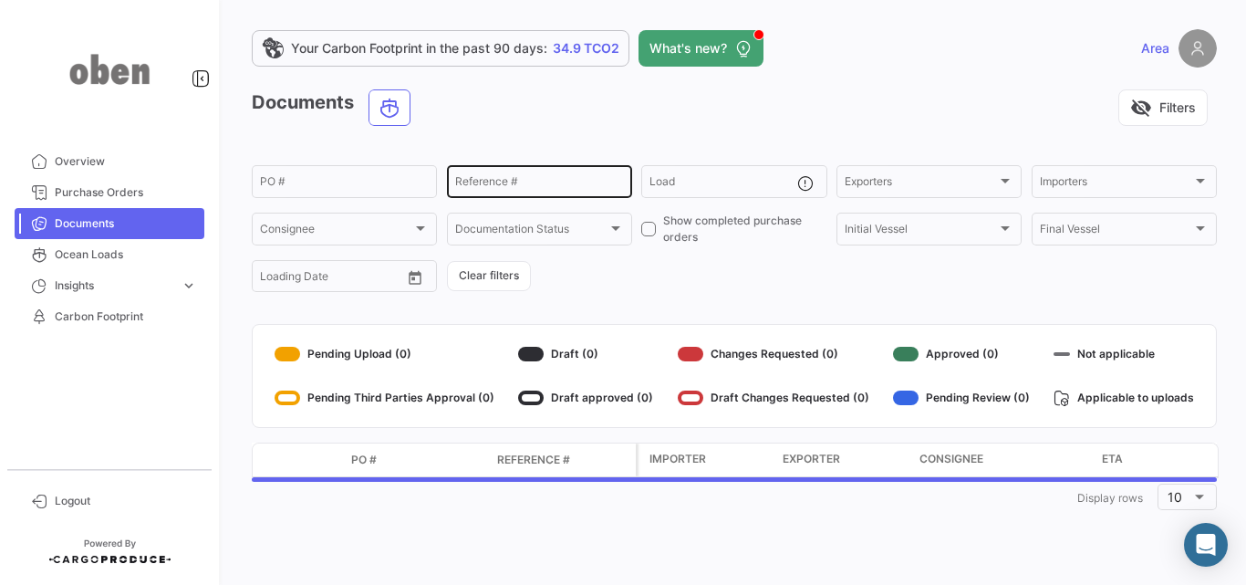
click at [570, 181] on input "Reference #" at bounding box center [539, 184] width 169 height 13
paste input "112684"
type input "112684"
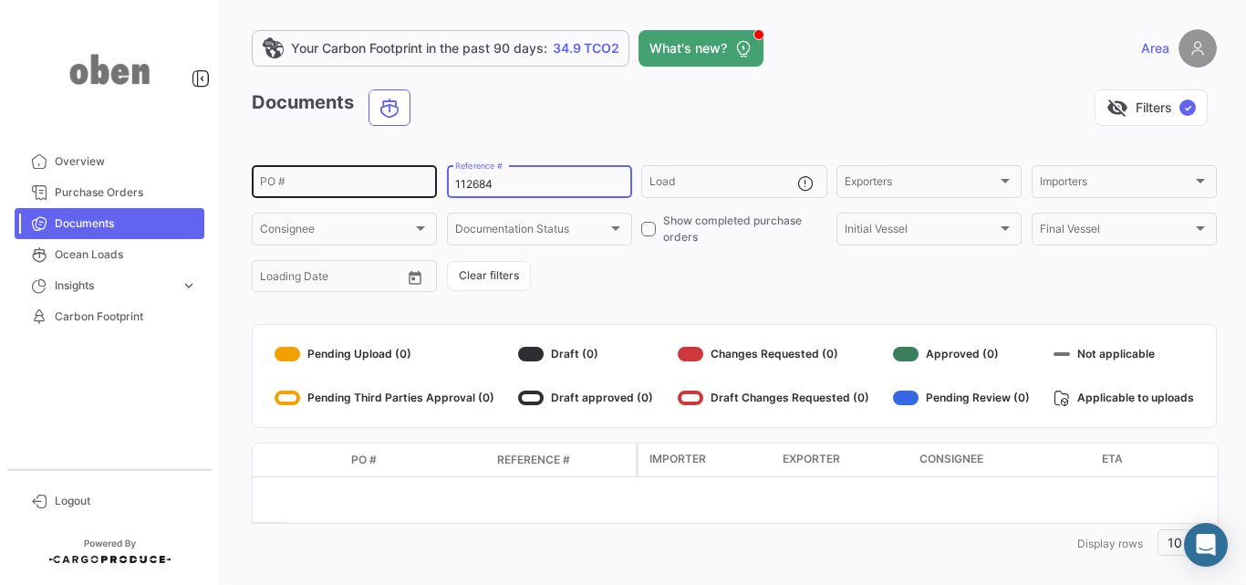
drag, startPoint x: 493, startPoint y: 187, endPoint x: 409, endPoint y: 186, distance: 83.9
click at [0, 0] on div "PO # 112684 Reference # Load Exporters Exporters Importers Importers Consignee …" at bounding box center [0, 0] width 0 height 0
click at [368, 173] on div "PO #" at bounding box center [344, 180] width 169 height 36
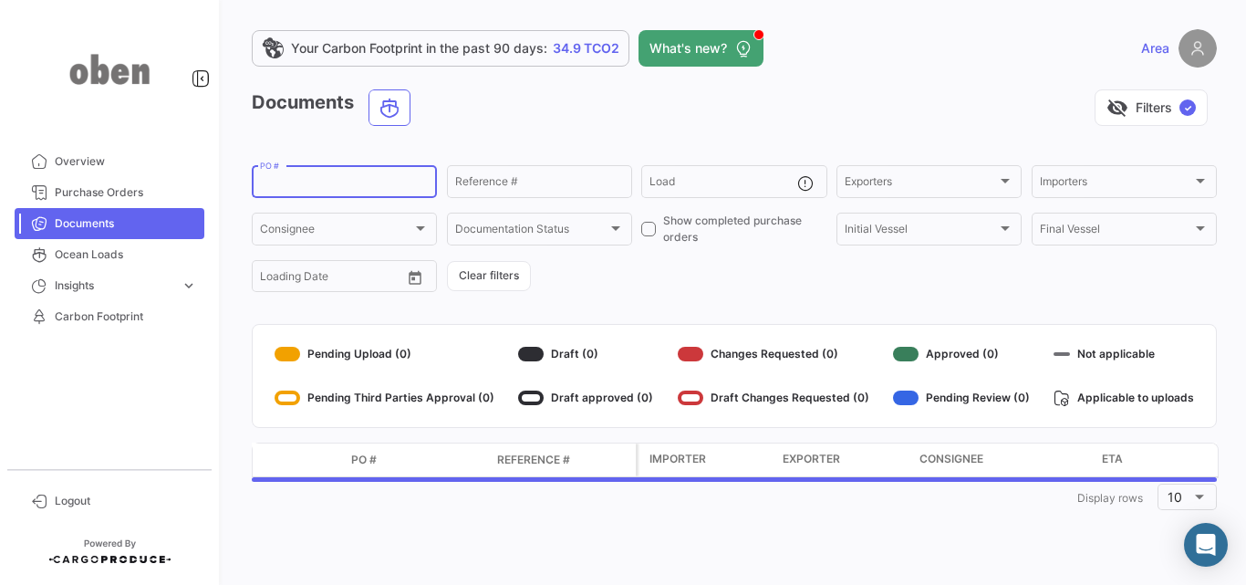
paste input "112684"
type input "112684"
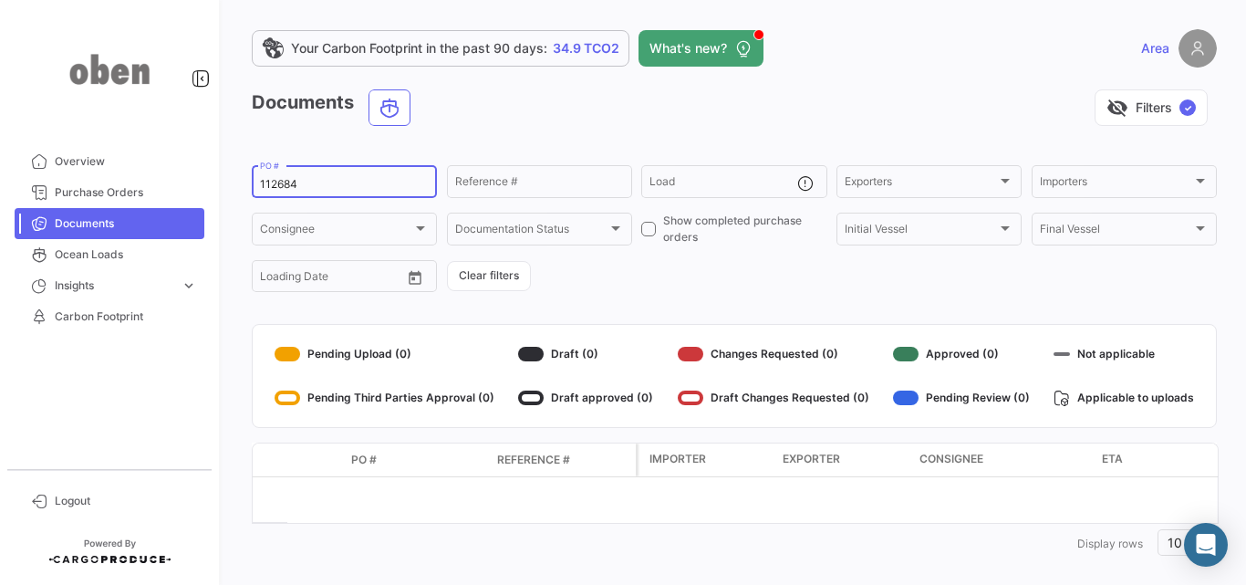
drag, startPoint x: 342, startPoint y: 185, endPoint x: 217, endPoint y: 184, distance: 125.0
click at [217, 184] on mat-sidenav-container "Overview Purchase Orders Documents Ocean Loads Insights expand_more Time to des…" at bounding box center [623, 292] width 1246 height 585
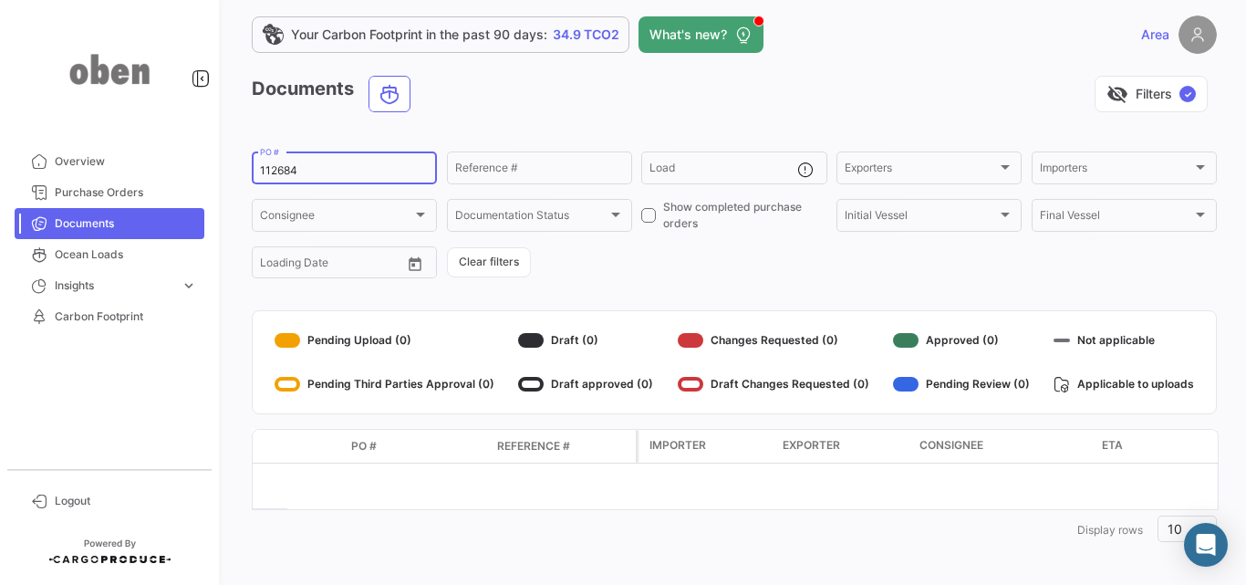
scroll to position [19, 0]
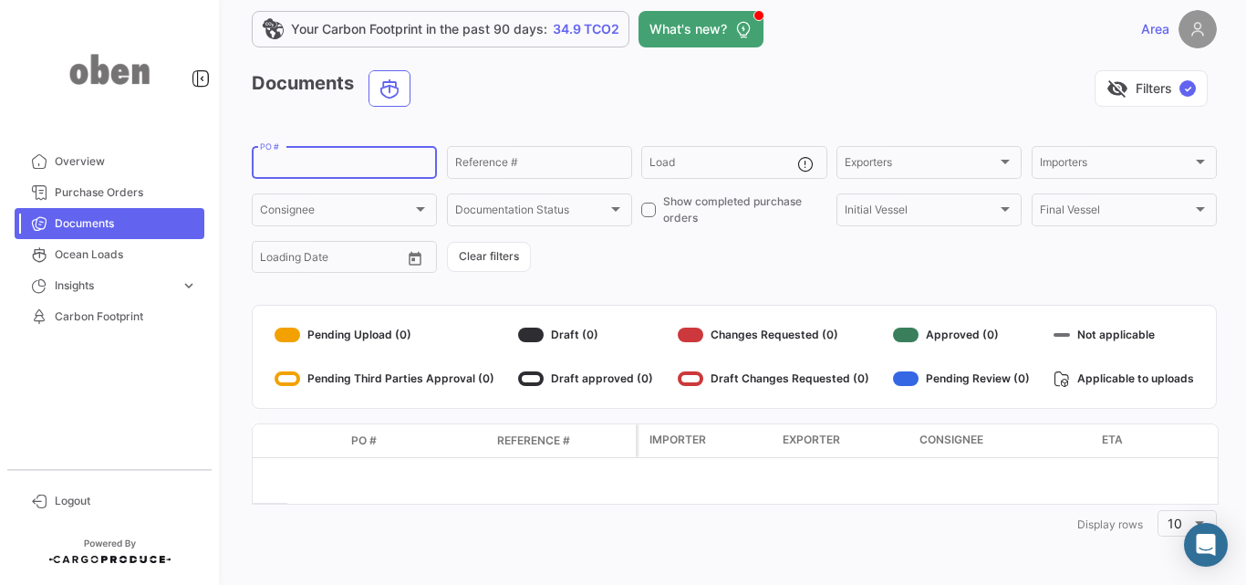
click at [864, 452] on datatable-header-cell "Exporter" at bounding box center [843, 440] width 137 height 33
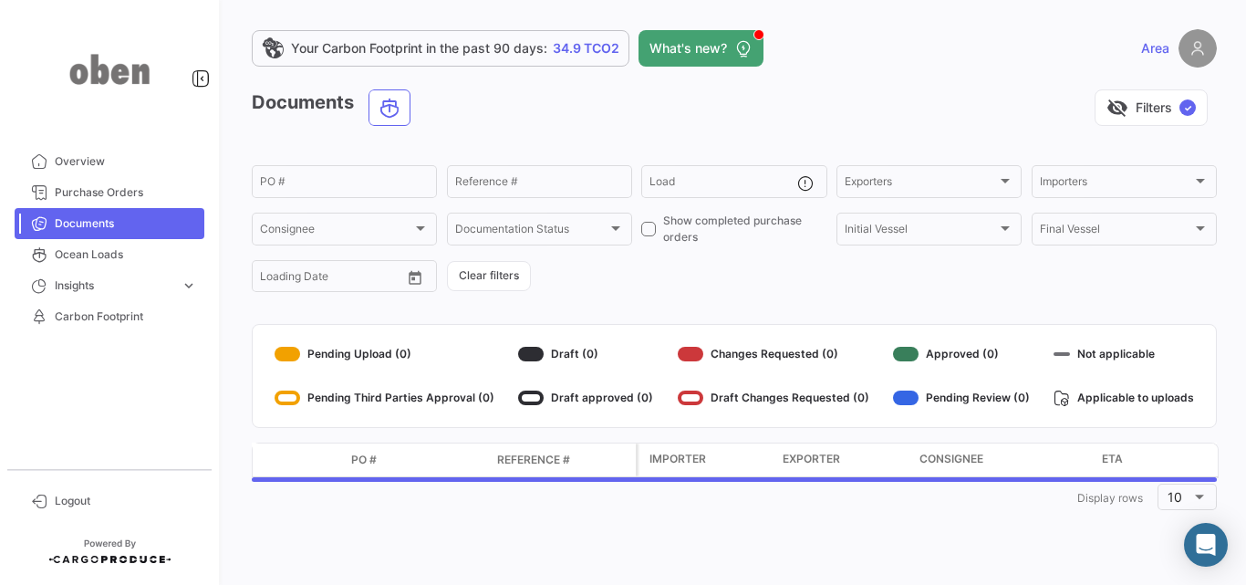
drag, startPoint x: 716, startPoint y: 494, endPoint x: 508, endPoint y: 491, distance: 208.0
click at [670, 494] on div "1 Display rows 10" at bounding box center [734, 496] width 965 height 33
click at [149, 265] on link "Ocean Loads" at bounding box center [110, 254] width 190 height 31
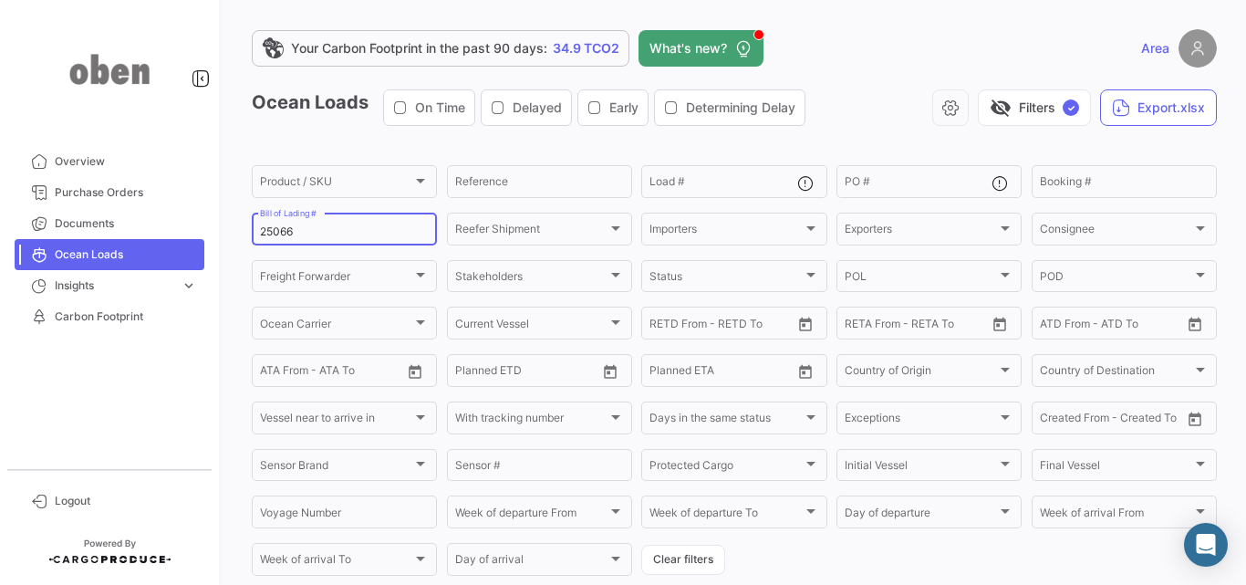
drag, startPoint x: 356, startPoint y: 231, endPoint x: 105, endPoint y: 255, distance: 252.0
click at [105, 255] on mat-sidenav-container "Overview Purchase Orders Documents Ocean Loads Insights expand_more Time to des…" at bounding box center [623, 292] width 1246 height 585
paste input "112684"
type input "112684"
drag, startPoint x: 325, startPoint y: 226, endPoint x: 234, endPoint y: 240, distance: 92.2
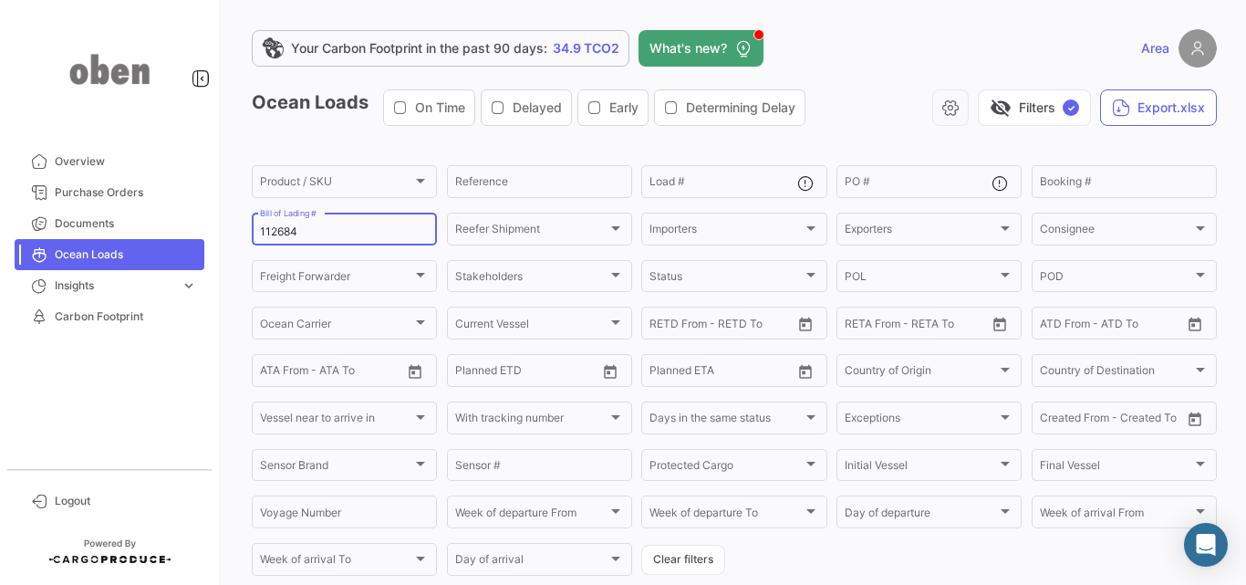
click at [234, 240] on div "Your Carbon Footprint in the past 90 days: 34.9 TCO2 What's new? Area Ocean Loa…" at bounding box center [734, 292] width 1023 height 585
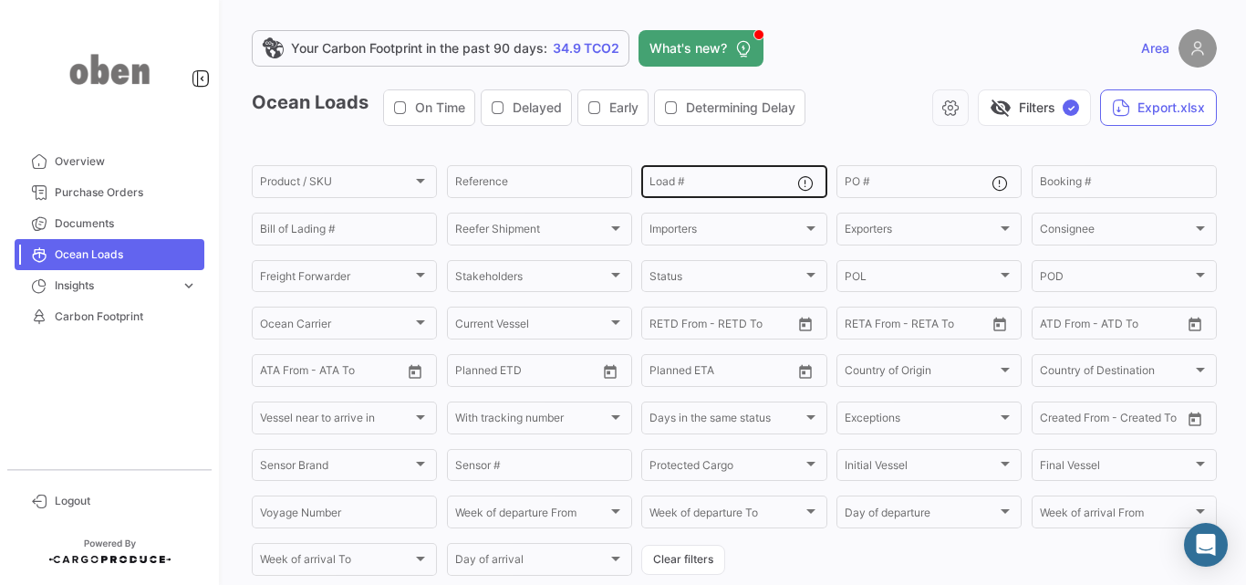
click at [703, 177] on div "Load #" at bounding box center [722, 180] width 147 height 36
paste input "112684"
type input "112684"
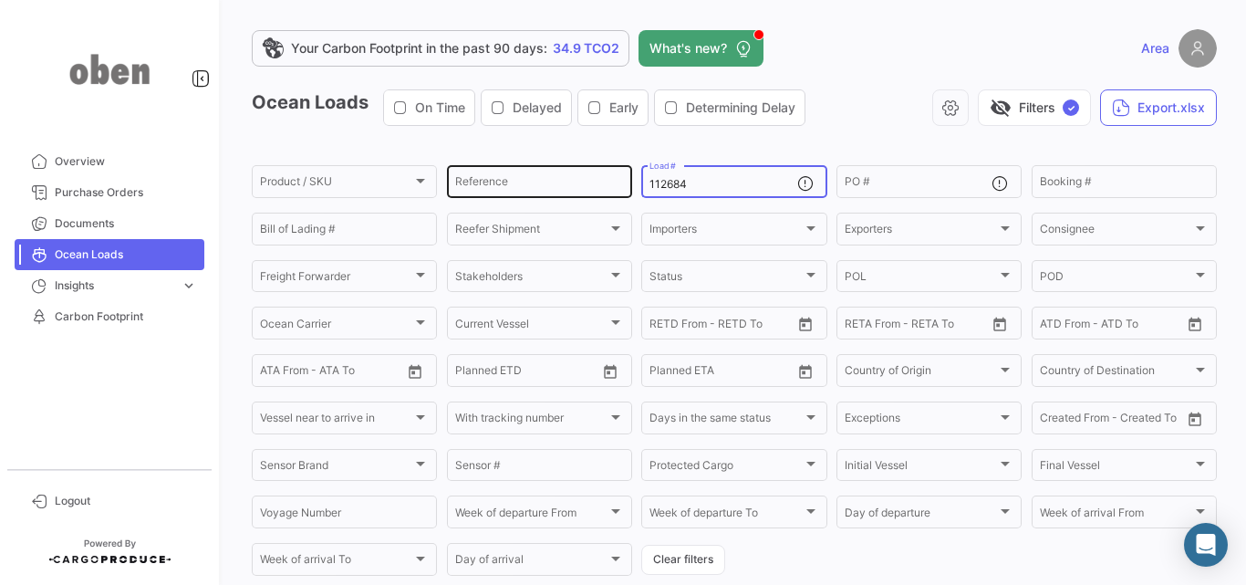
drag, startPoint x: 717, startPoint y: 183, endPoint x: 624, endPoint y: 183, distance: 93.0
click at [0, 0] on div "Product / SKU Product / SKU Reference 112684 Load # PO # Booking # Bill of Ladi…" at bounding box center [0, 0] width 0 height 0
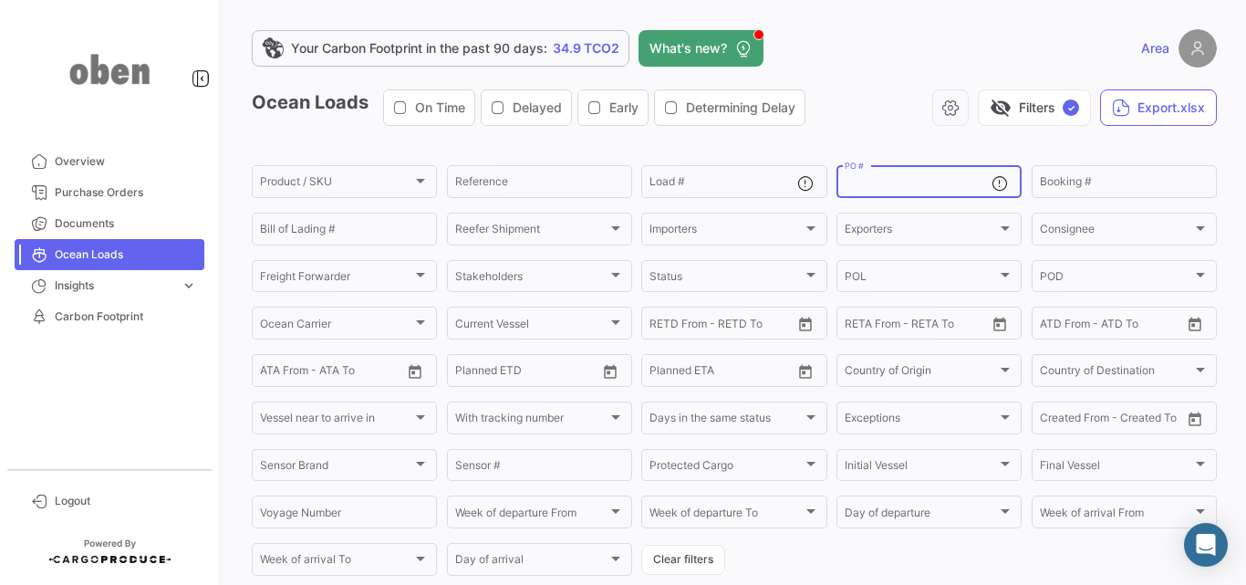
click at [886, 183] on input "PO #" at bounding box center [918, 184] width 147 height 13
paste input "112684"
type input "112684"
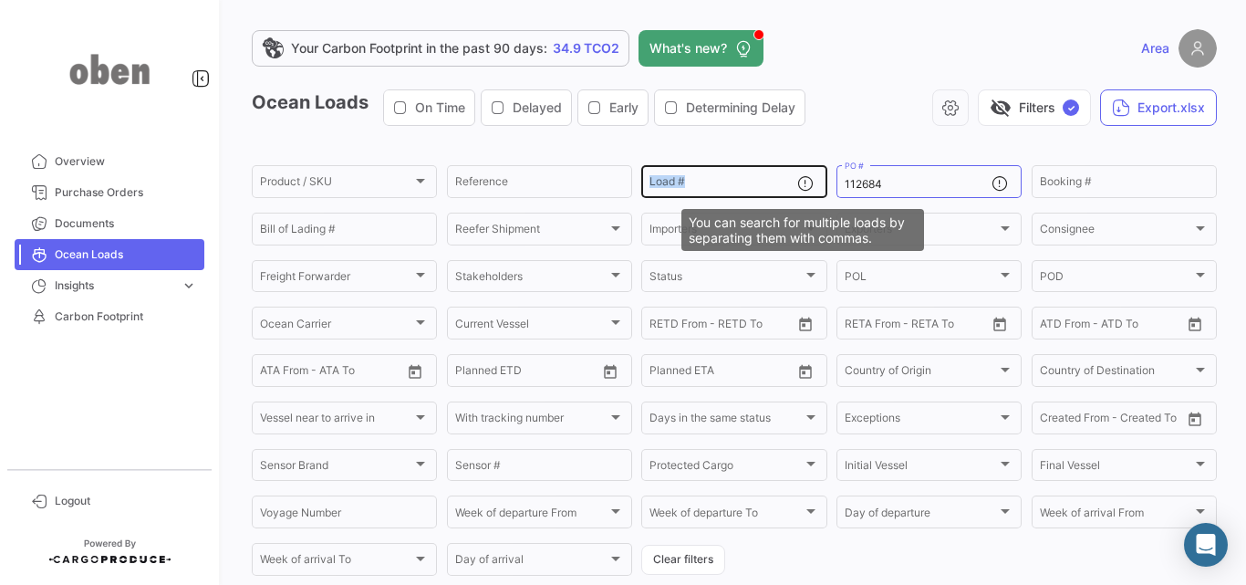
drag, startPoint x: 887, startPoint y: 175, endPoint x: 784, endPoint y: 191, distance: 103.3
click at [0, 0] on div "Product / SKU Product / SKU Reference Load # 112684 PO # Booking # Bill of Ladi…" at bounding box center [0, 0] width 0 height 0
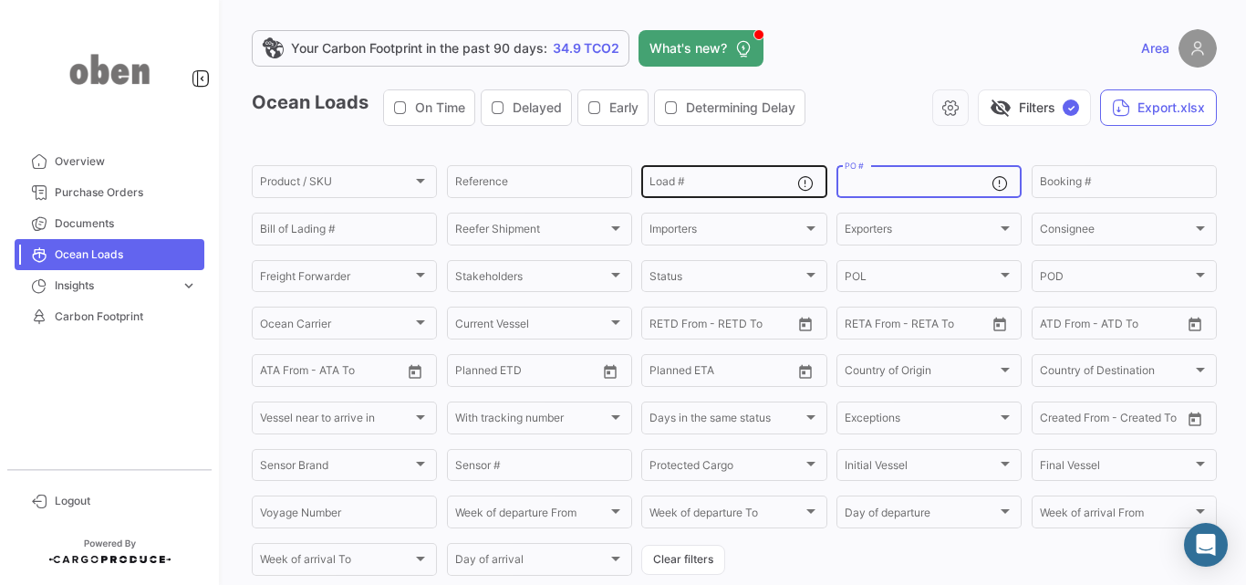
drag, startPoint x: 901, startPoint y: 181, endPoint x: 753, endPoint y: 181, distance: 147.8
click at [0, 0] on div "Product / SKU Product / SKU Reference Load # PO # Booking # Bill of Lading # Re…" at bounding box center [0, 0] width 0 height 0
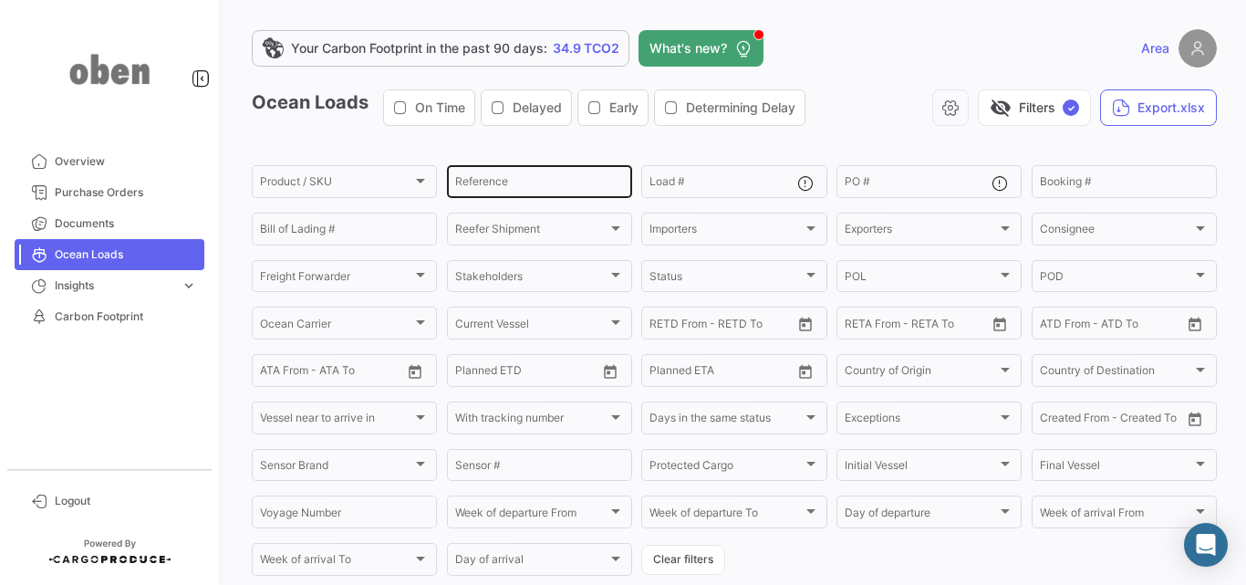
click at [574, 175] on div "Reference" at bounding box center [539, 180] width 169 height 36
click at [583, 178] on div "Reference" at bounding box center [539, 180] width 169 height 36
paste input "112684"
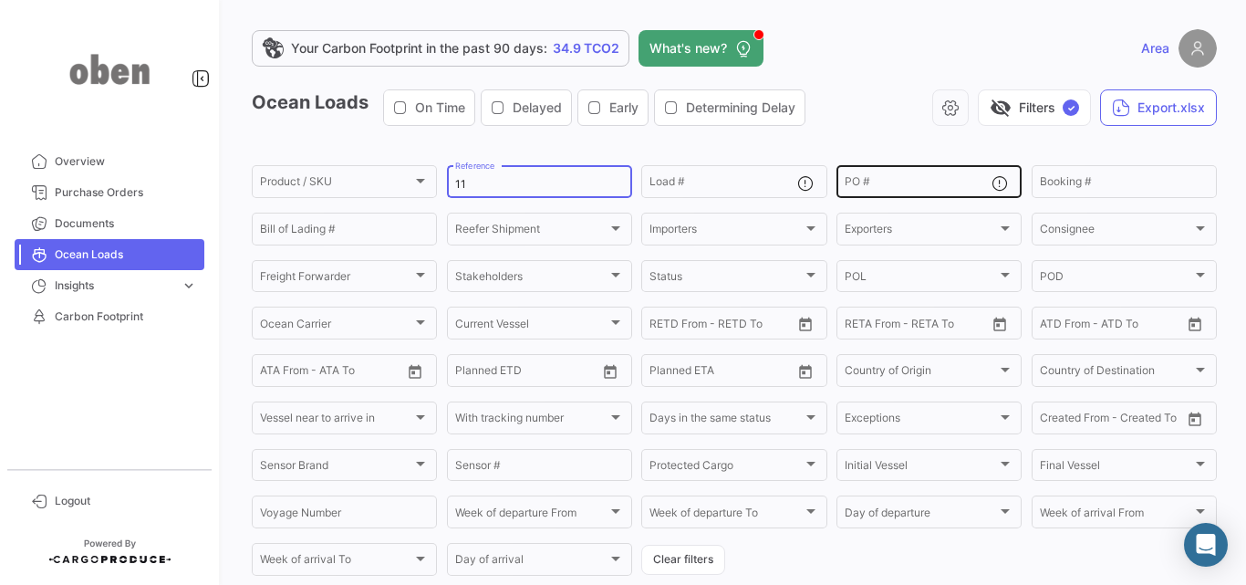
type input "1"
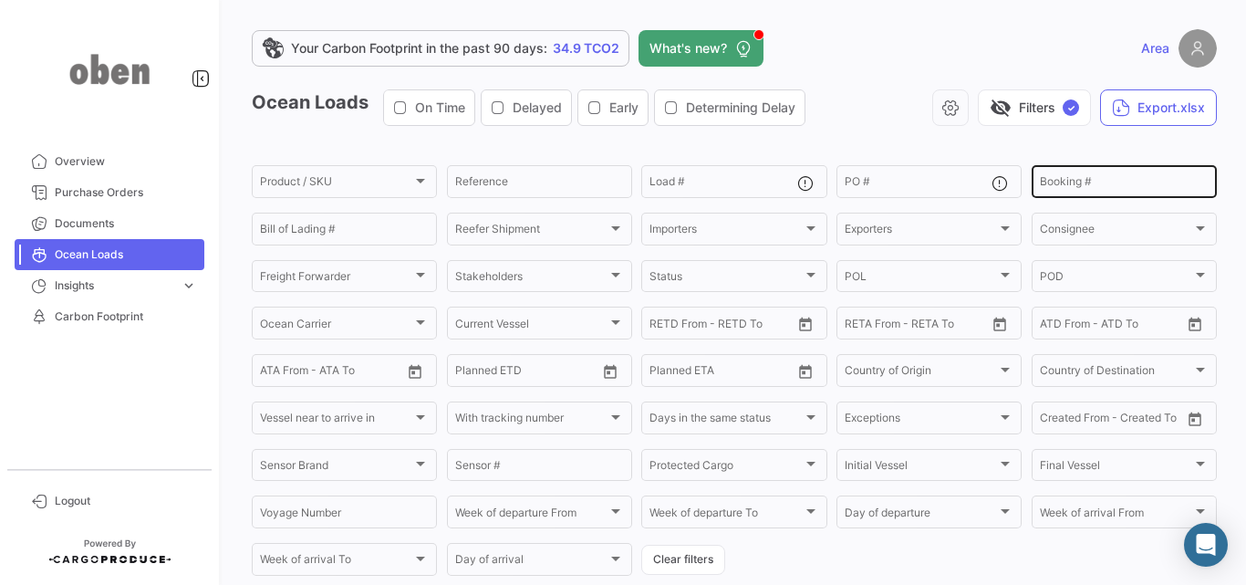
click at [1085, 170] on div "Booking #" at bounding box center [1124, 180] width 169 height 36
click at [1085, 177] on div "Booking #" at bounding box center [1124, 180] width 169 height 36
paste input "112684"
type input "1"
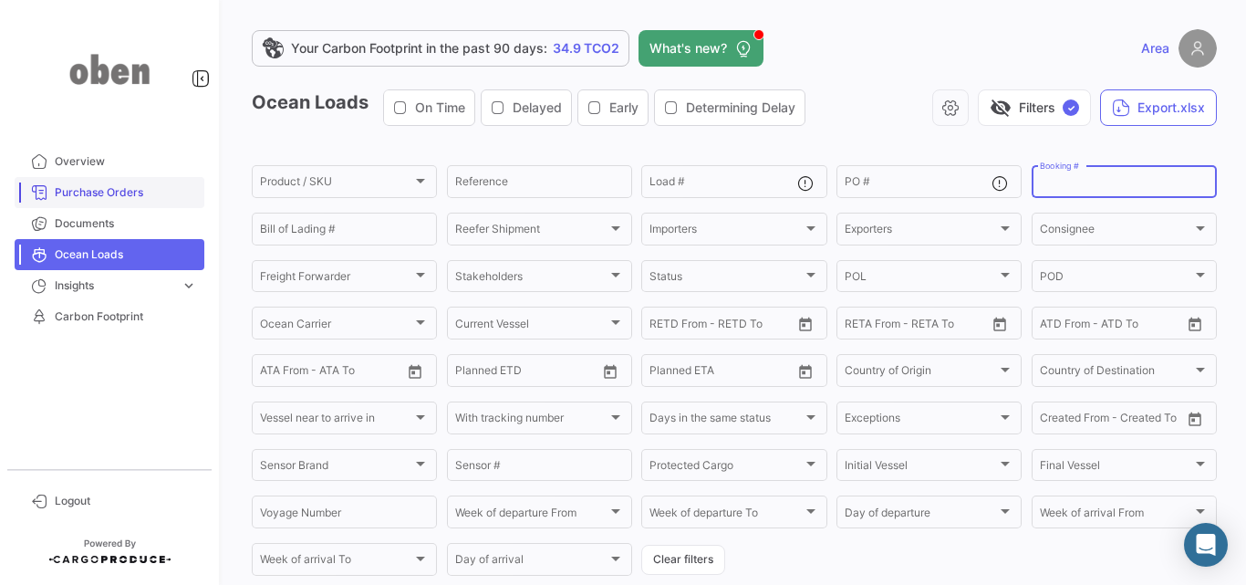
click at [136, 193] on span "Purchase Orders" at bounding box center [126, 192] width 142 height 16
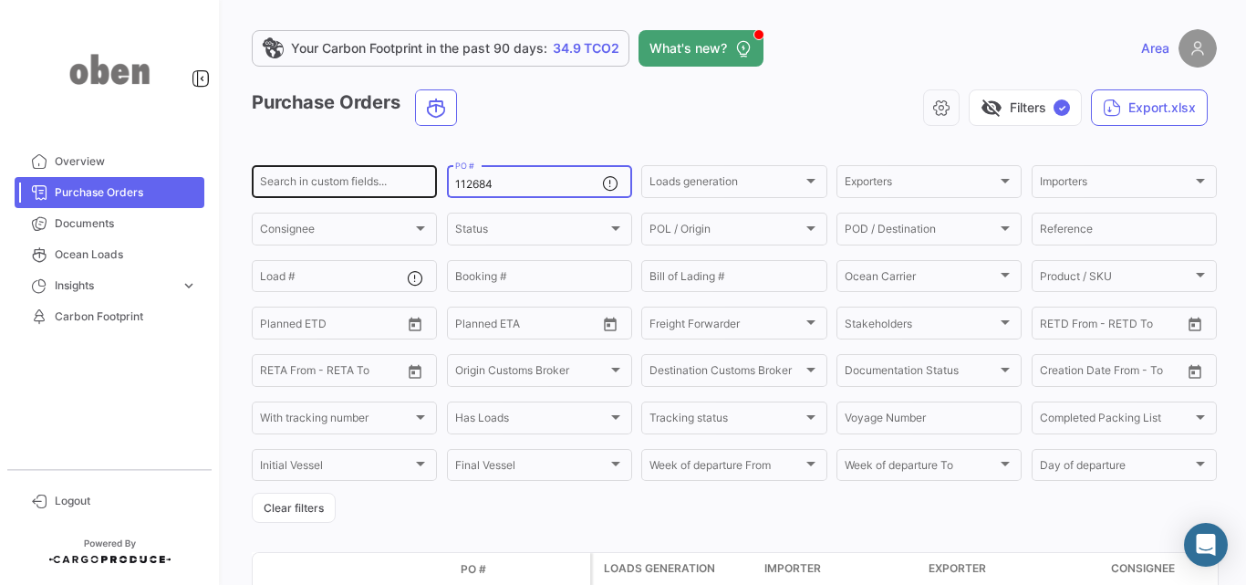
drag, startPoint x: 514, startPoint y: 189, endPoint x: 432, endPoint y: 184, distance: 82.2
click at [0, 0] on div "Search in custom fields... 112684 PO # Loads generation Loads generation Export…" at bounding box center [0, 0] width 0 height 0
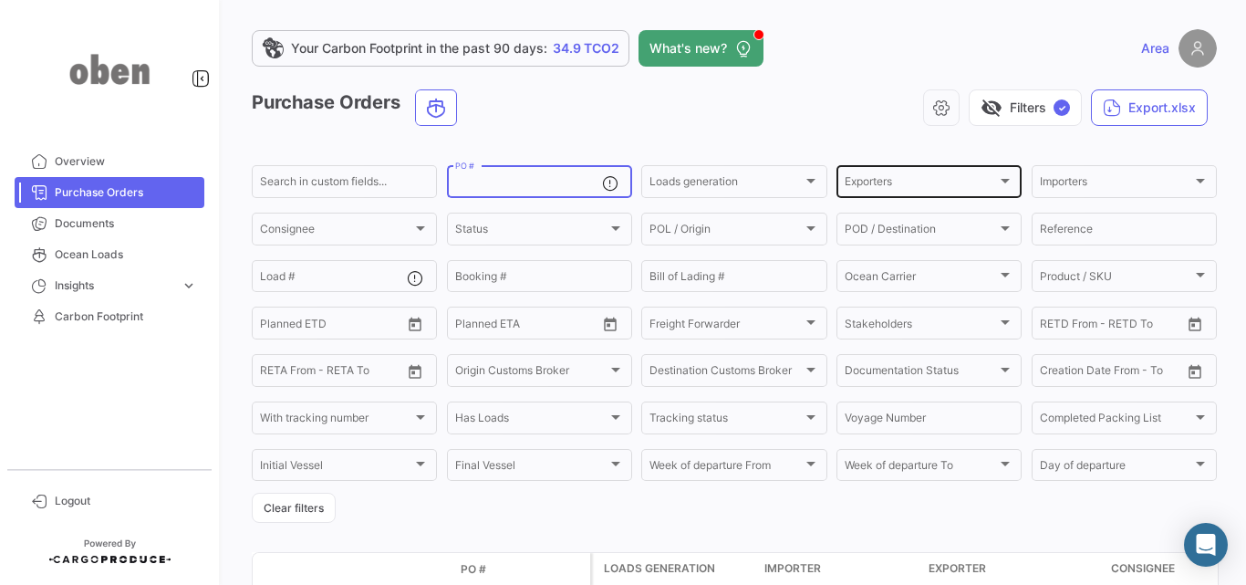
click at [904, 192] on div "Exporters Exporters" at bounding box center [929, 180] width 169 height 36
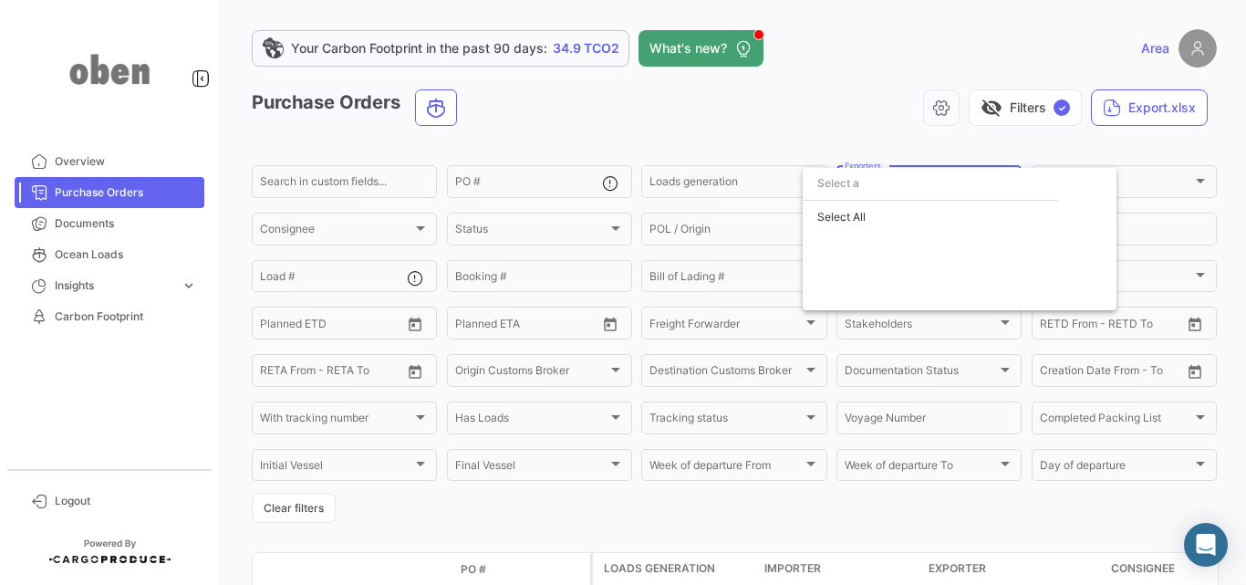
click at [763, 188] on div at bounding box center [623, 292] width 1246 height 585
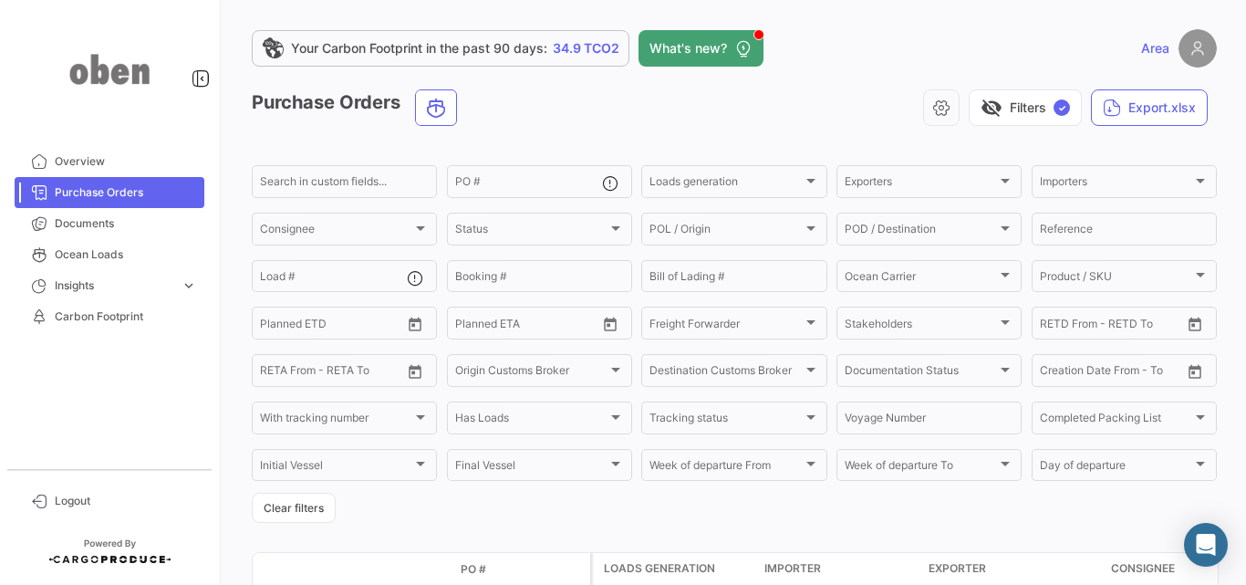
click at [178, 197] on span "Purchase Orders" at bounding box center [126, 192] width 142 height 16
click at [686, 183] on span "Loads generation" at bounding box center [725, 184] width 152 height 13
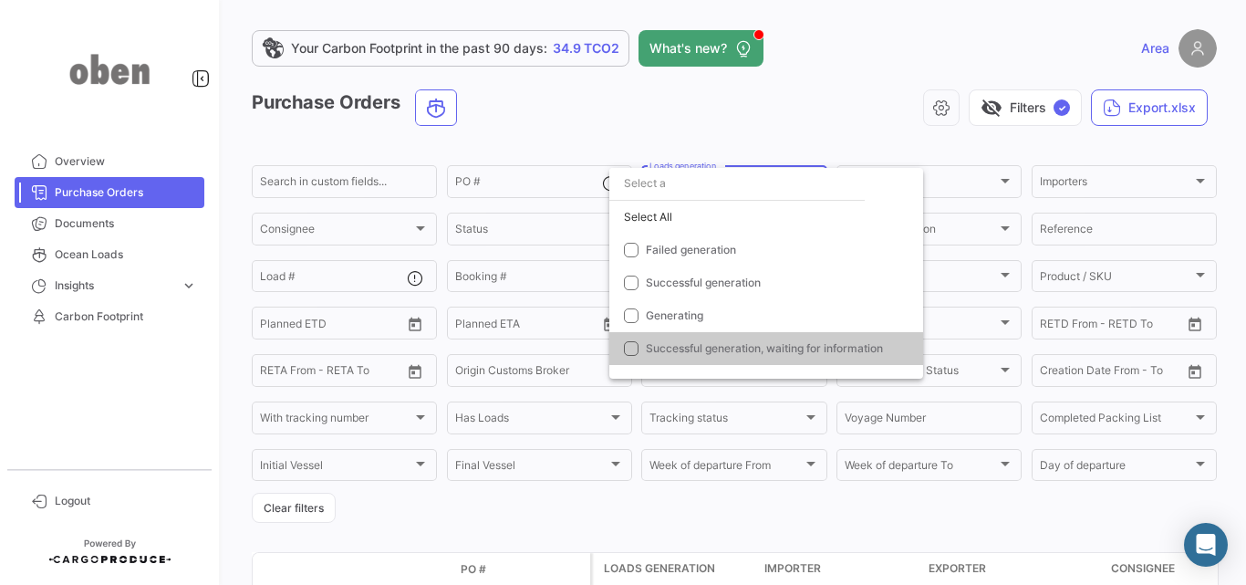
click at [495, 188] on div at bounding box center [623, 292] width 1246 height 585
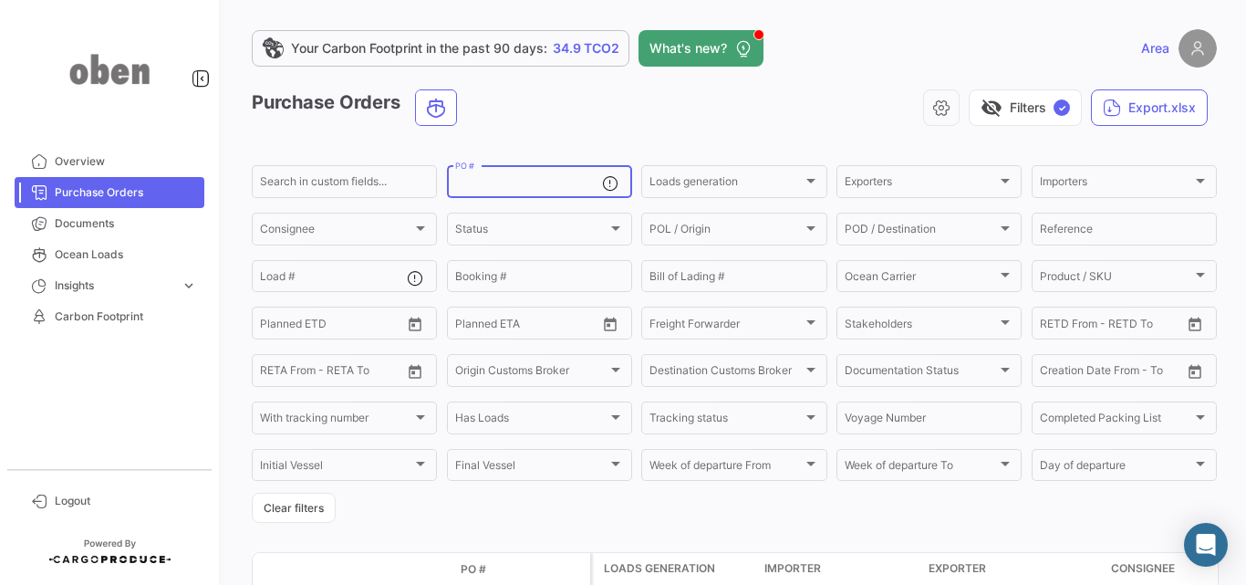
click at [557, 184] on input "PO #" at bounding box center [528, 184] width 147 height 13
paste input "112684"
type input "112684"
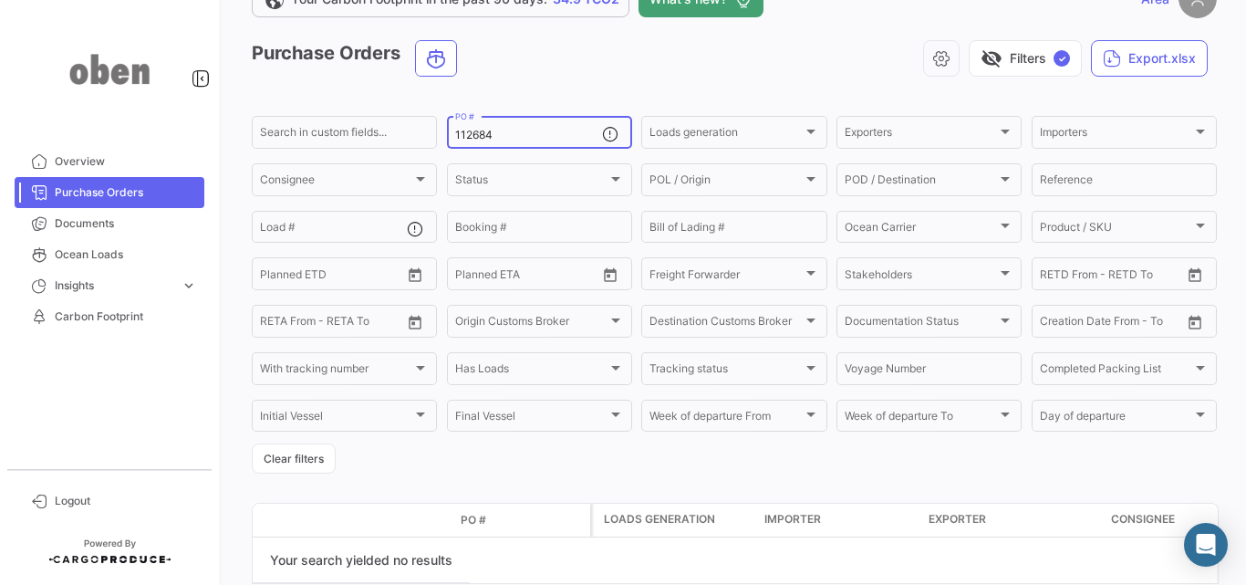
scroll to position [129, 0]
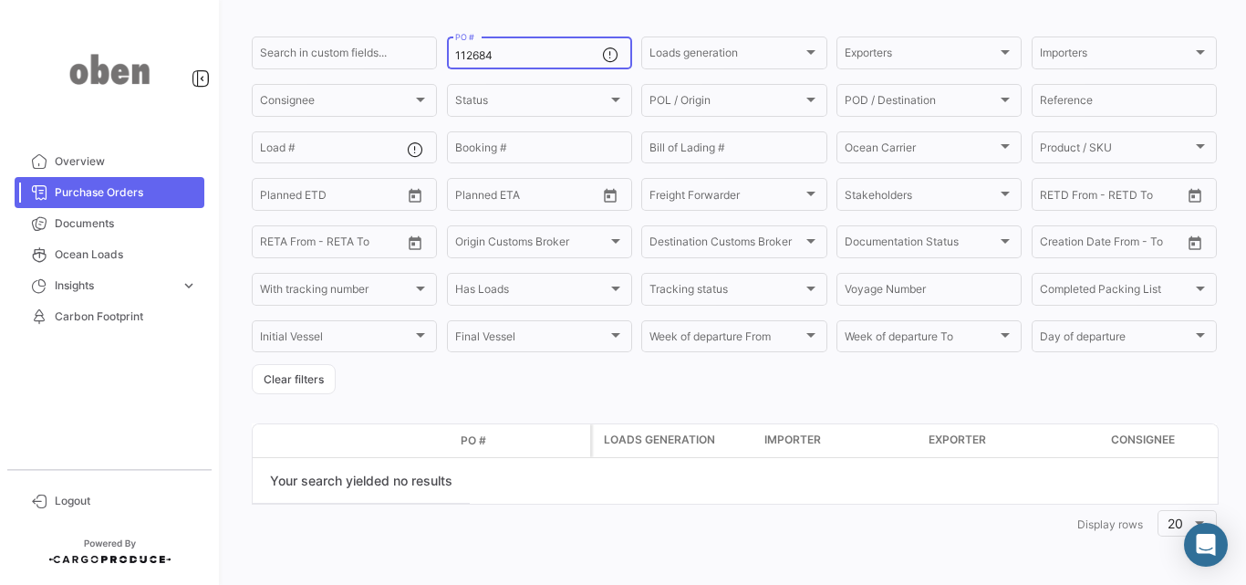
drag, startPoint x: 515, startPoint y: 56, endPoint x: 385, endPoint y: 69, distance: 131.2
click at [0, 0] on div "Search in custom fields... 112684 PO # Loads generation Loads generation Export…" at bounding box center [0, 0] width 0 height 0
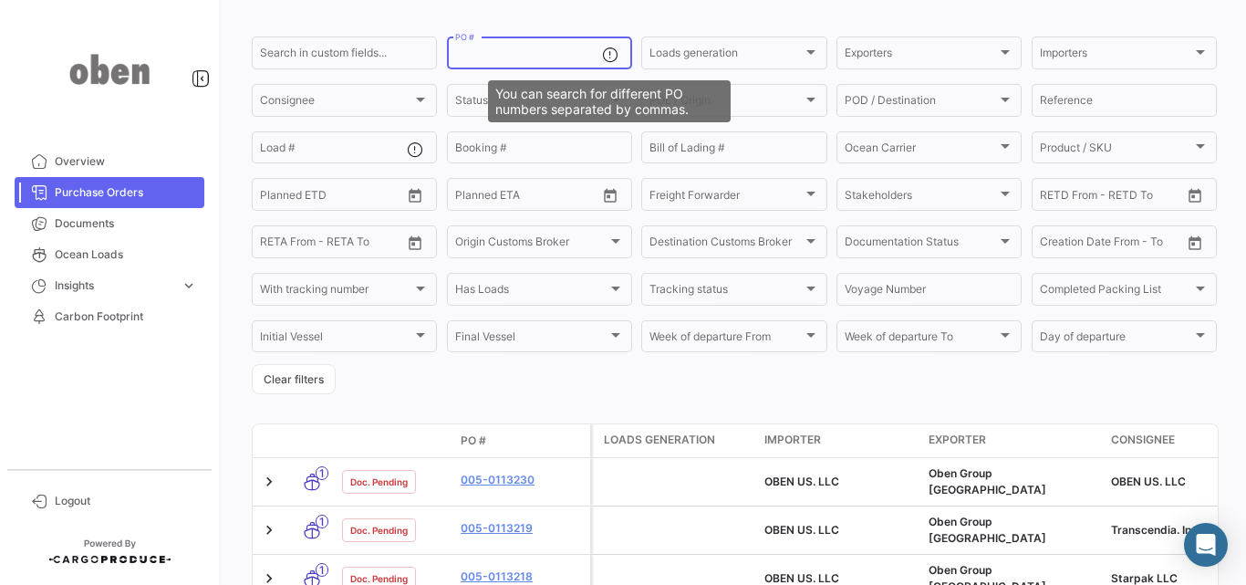
click at [605, 59] on mat-icon at bounding box center [613, 57] width 22 height 22
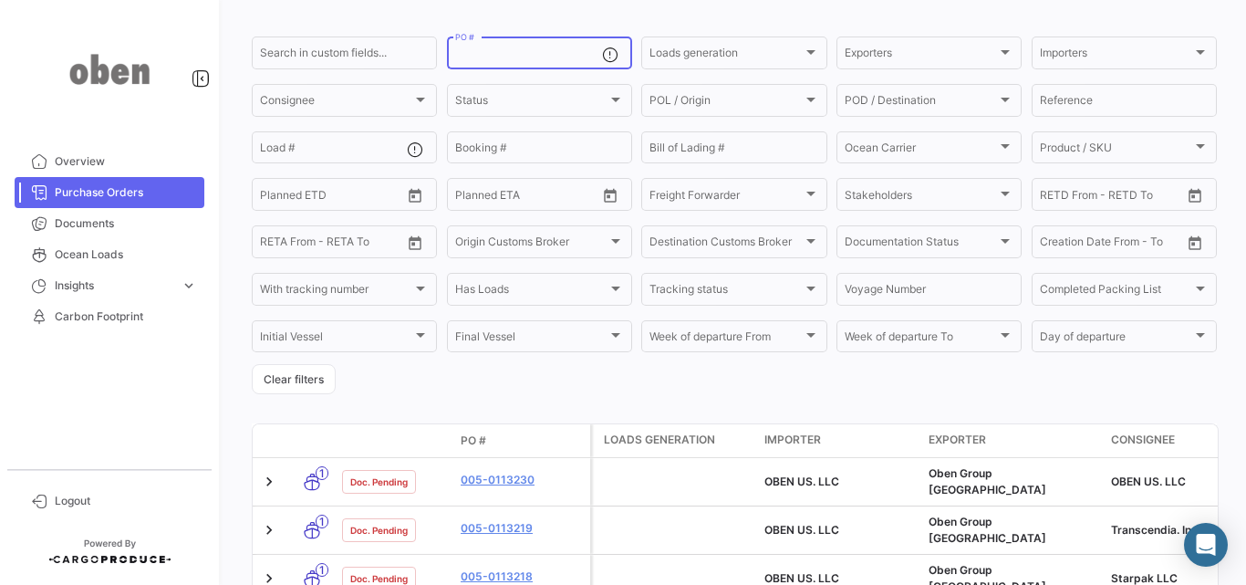
click at [570, 59] on input "PO #" at bounding box center [528, 55] width 147 height 13
paste input "112684"
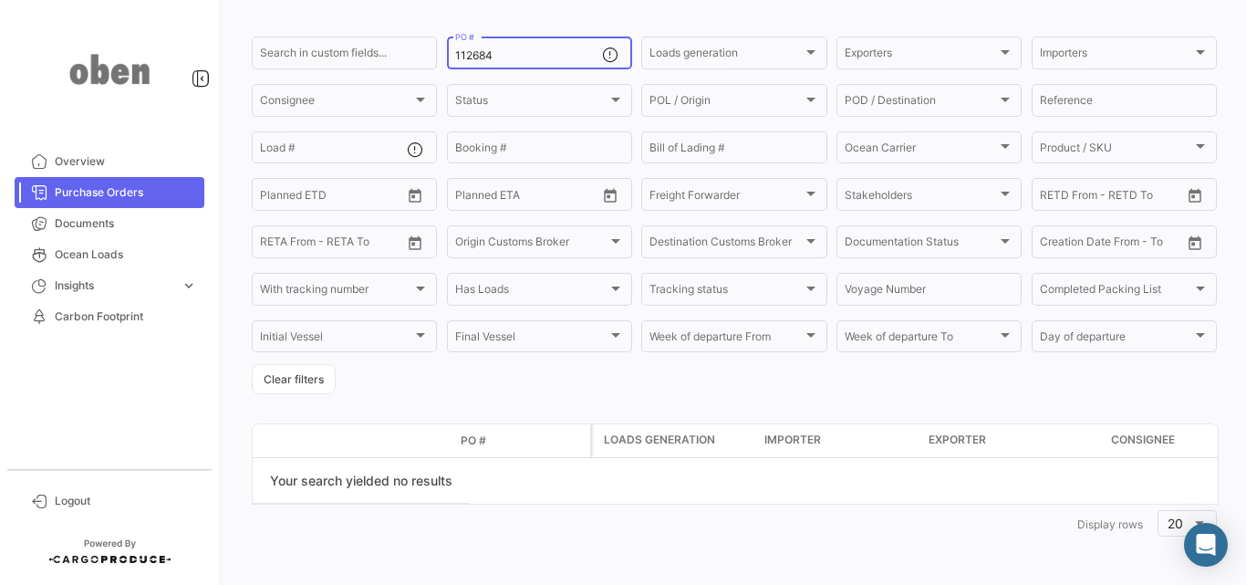
type input "112684"
